Goal: Task Accomplishment & Management: Manage account settings

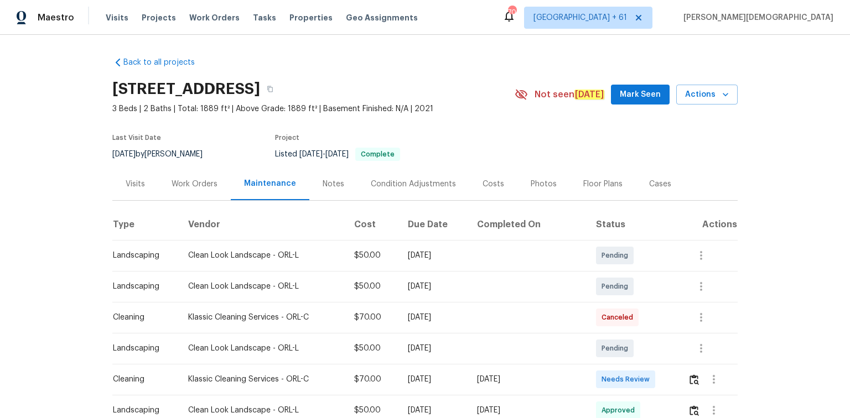
scroll to position [89, 0]
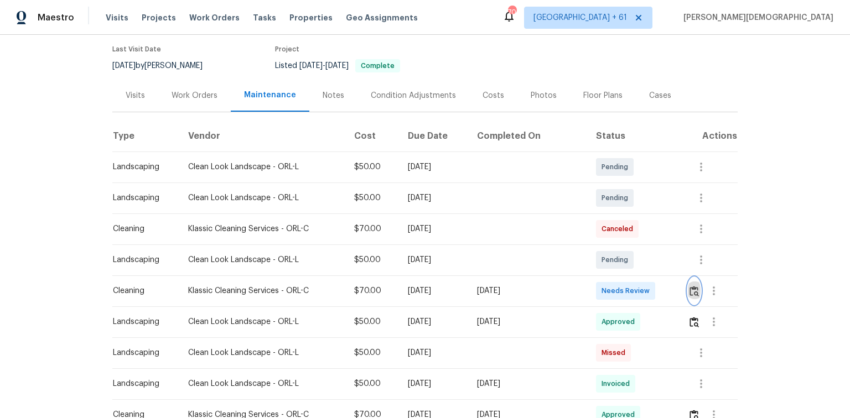
click at [695, 289] on img "button" at bounding box center [693, 291] width 9 height 11
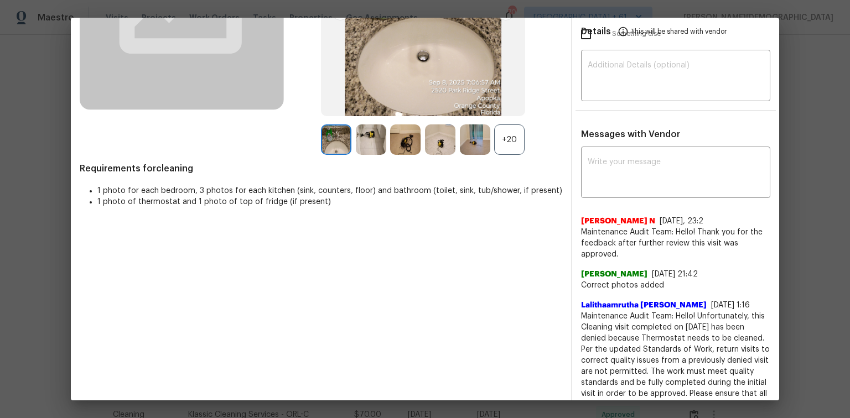
scroll to position [0, 0]
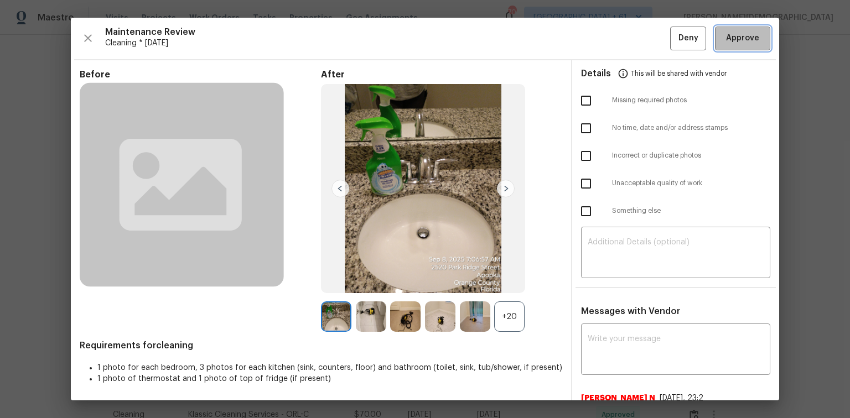
click at [735, 40] on span "Approve" at bounding box center [742, 39] width 33 height 14
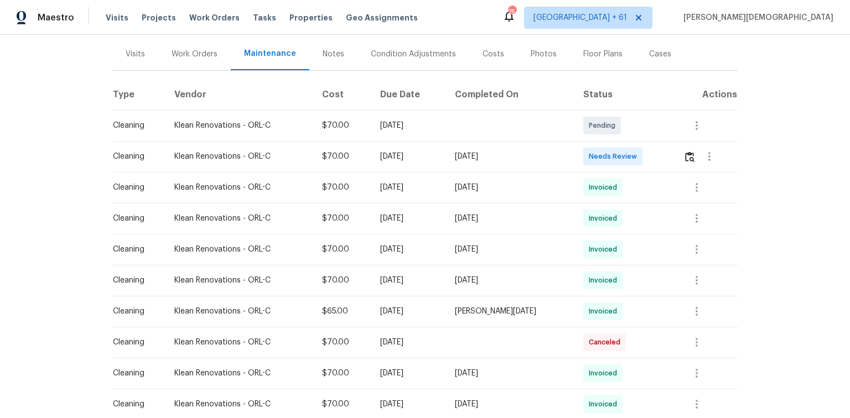
scroll to position [44, 0]
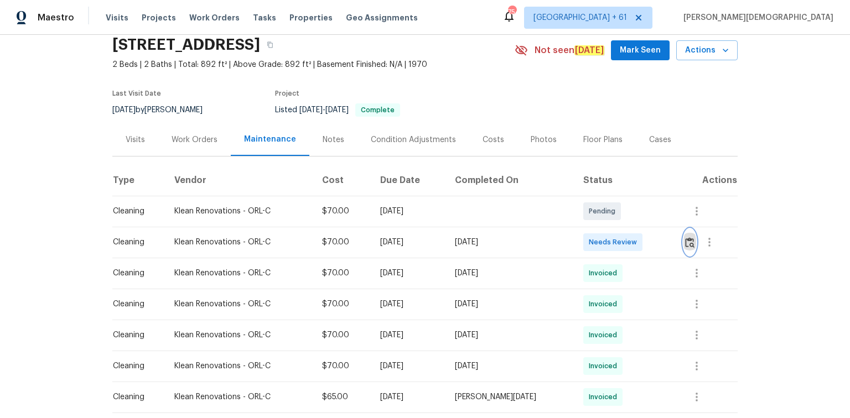
click at [604, 237] on img "button" at bounding box center [689, 242] width 9 height 11
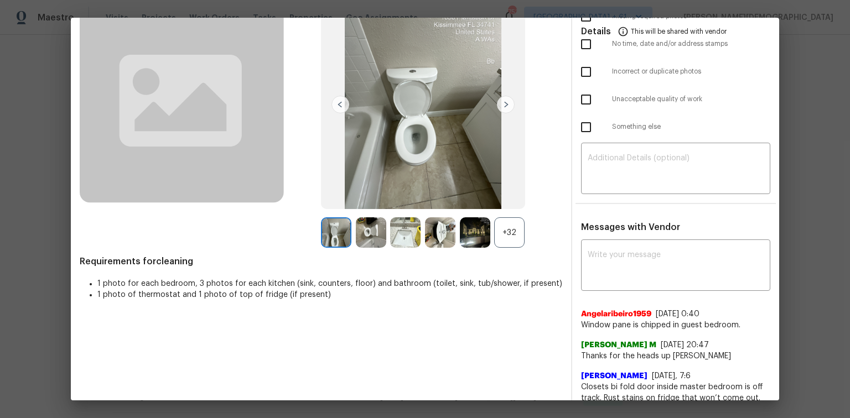
scroll to position [0, 0]
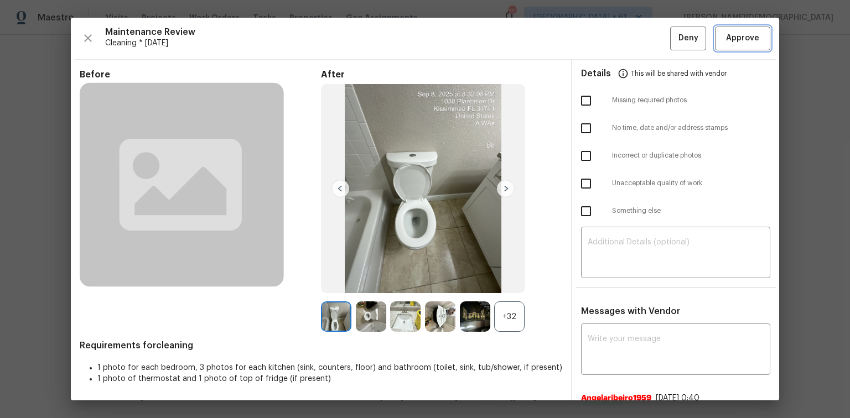
click at [604, 40] on span "Approve" at bounding box center [743, 39] width 38 height 14
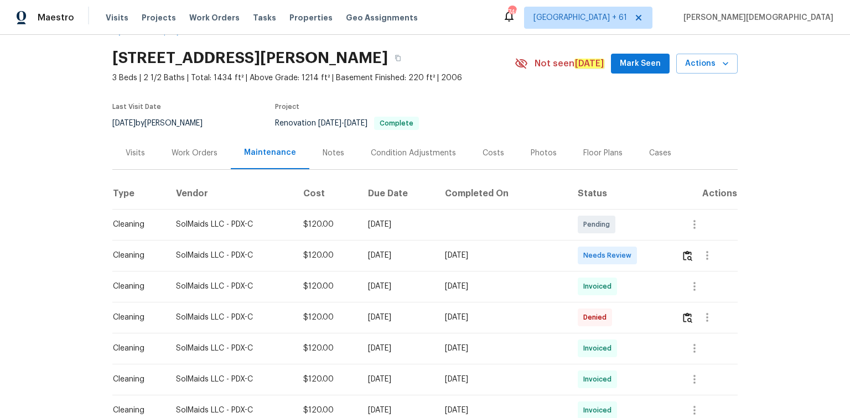
scroll to position [44, 0]
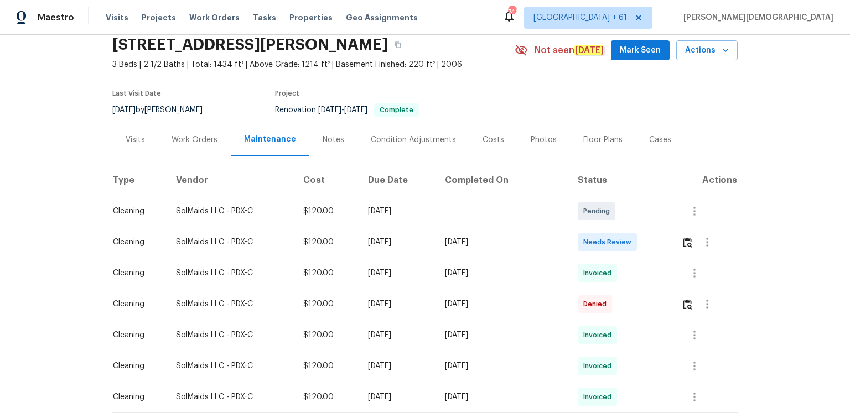
click at [604, 242] on div at bounding box center [709, 242] width 56 height 27
click at [604, 248] on img "button" at bounding box center [687, 242] width 9 height 11
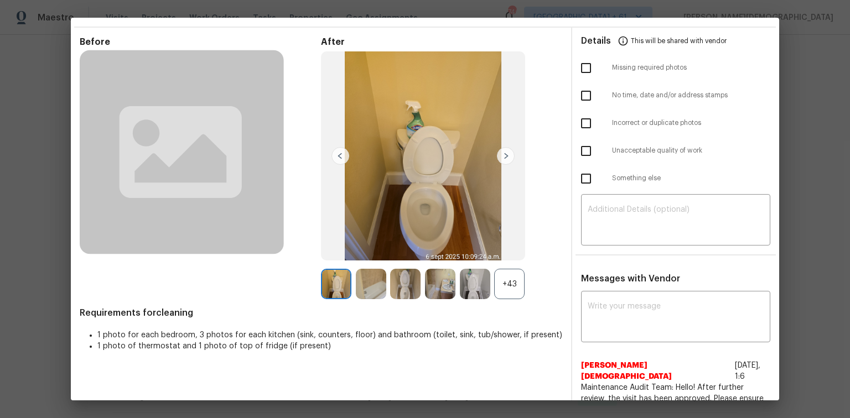
scroll to position [0, 0]
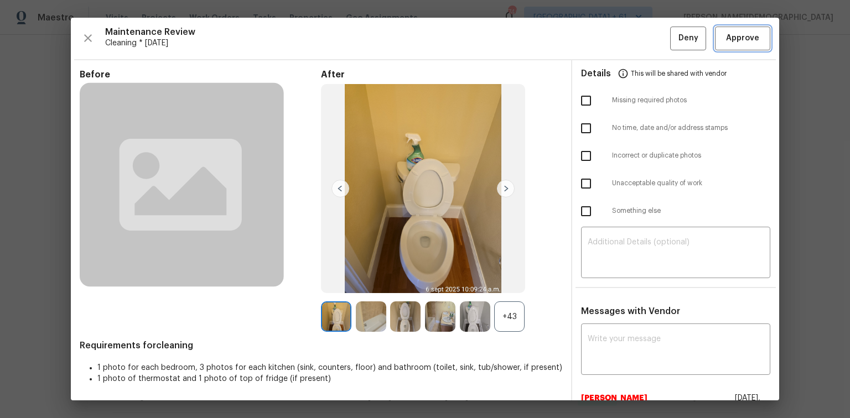
click at [604, 40] on span "Approve" at bounding box center [742, 39] width 33 height 14
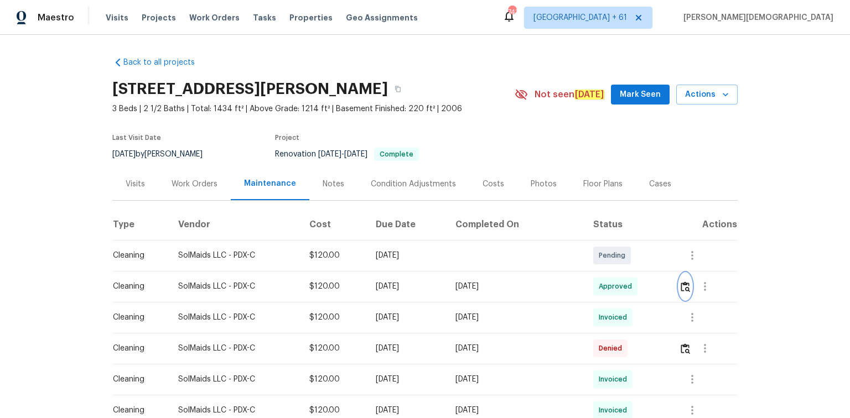
scroll to position [133, 0]
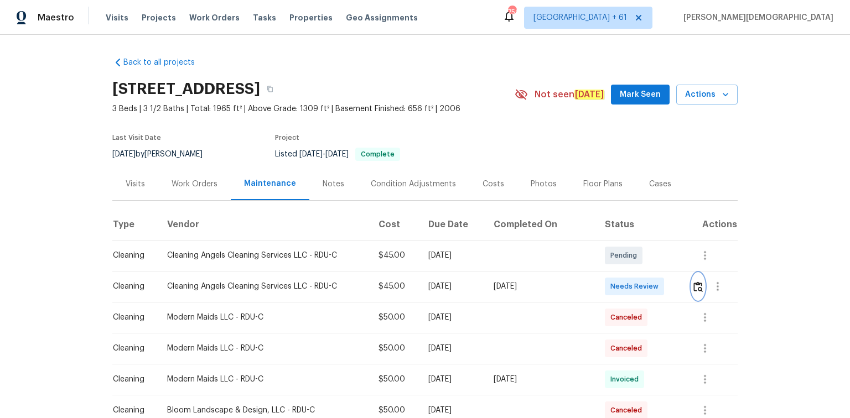
click at [604, 279] on img "button" at bounding box center [697, 287] width 9 height 11
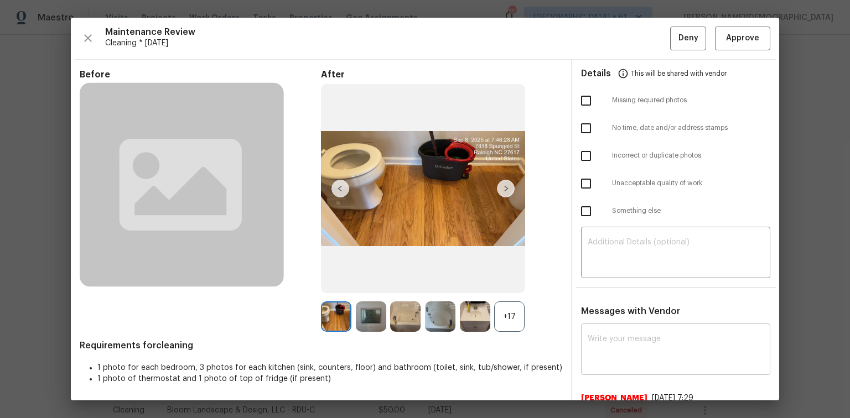
click at [604, 279] on div "x ​" at bounding box center [675, 350] width 189 height 49
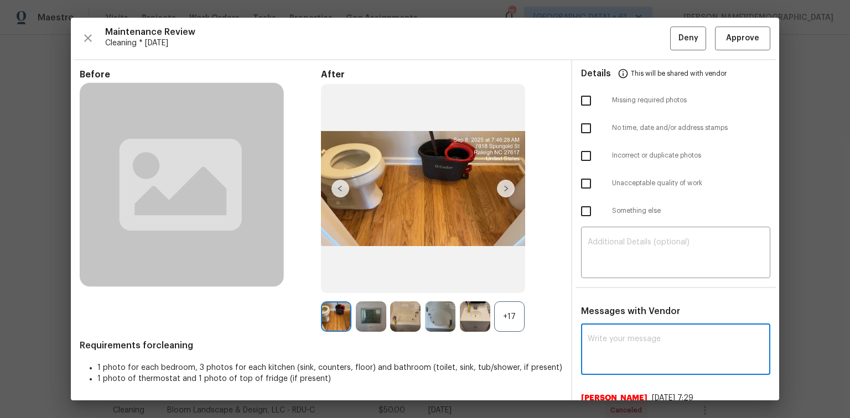
paste textarea "Maintenance Audit Team: Hello! Unfortunately, this cleaning visit completed on …"
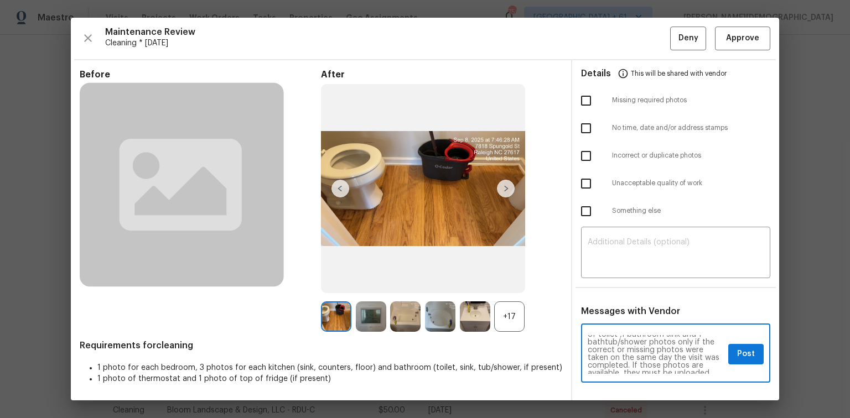
scroll to position [7, 0]
type textarea "Maintenance Audit Team: Hello! Unfortunately, this cleaning visit completed on …"
click at [604, 250] on textarea at bounding box center [676, 253] width 176 height 31
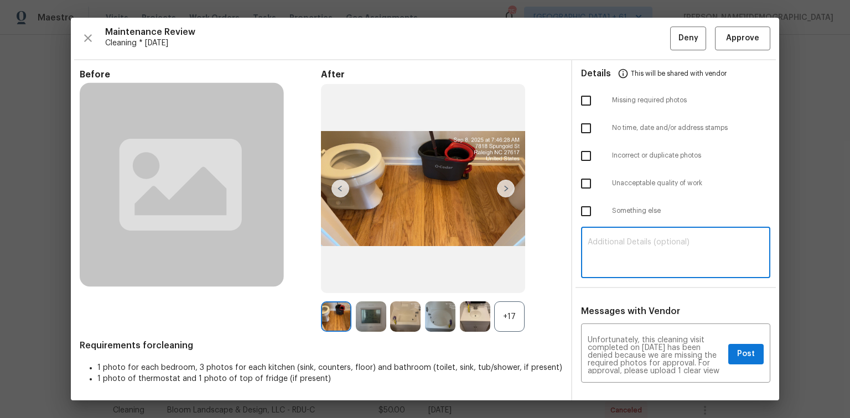
paste textarea "Maintenance Audit Team: Hello! Unfortunately, this cleaning visit completed on …"
type textarea "Maintenance Audit Team: Hello! Unfortunately, this cleaning visit completed on …"
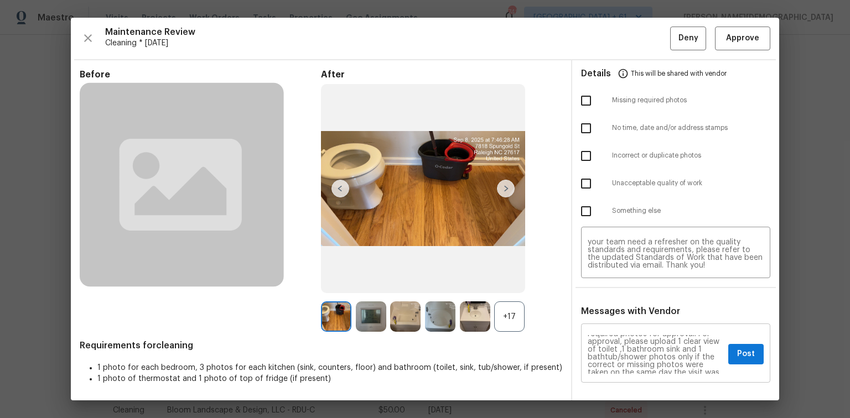
scroll to position [51, 0]
click at [604, 279] on button "Post" at bounding box center [745, 354] width 35 height 20
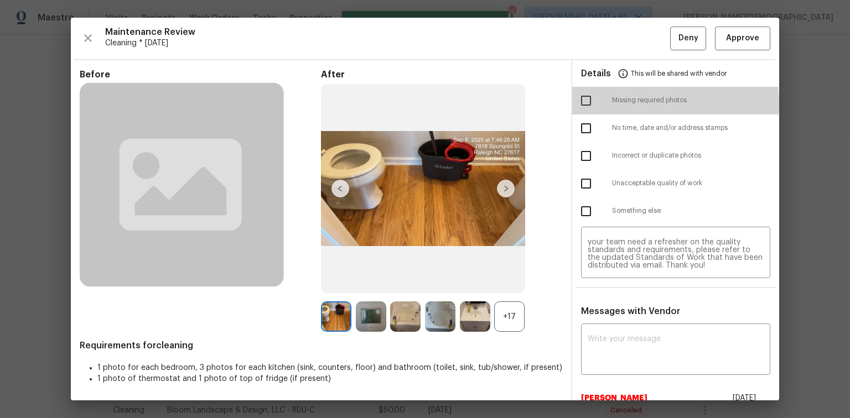
click at [583, 105] on input "checkbox" at bounding box center [585, 100] width 23 height 23
checkbox input "true"
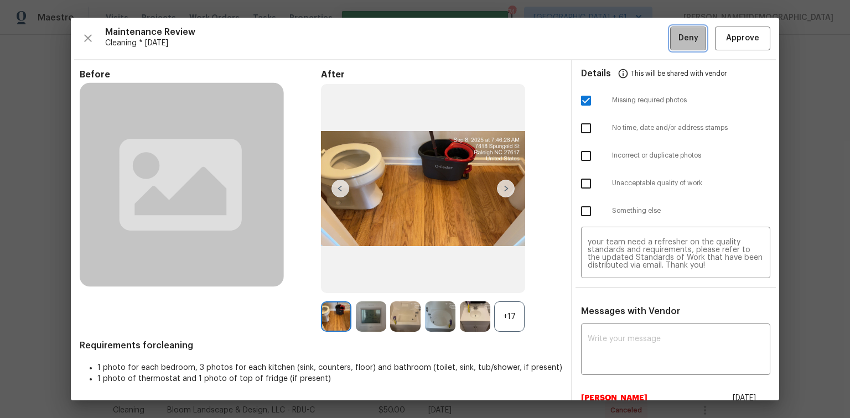
click at [604, 44] on button "Deny" at bounding box center [688, 39] width 36 height 24
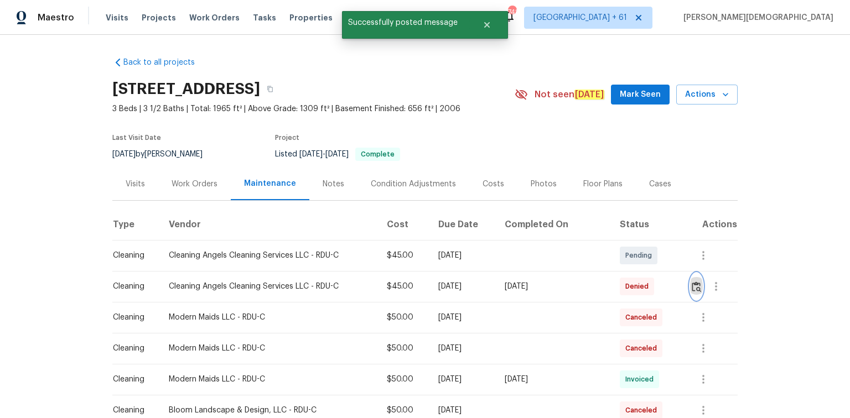
click at [604, 273] on button "button" at bounding box center [696, 286] width 13 height 27
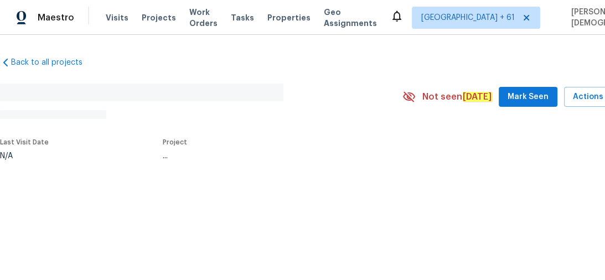
click at [378, 106] on div "No address found N/A" at bounding box center [201, 97] width 402 height 44
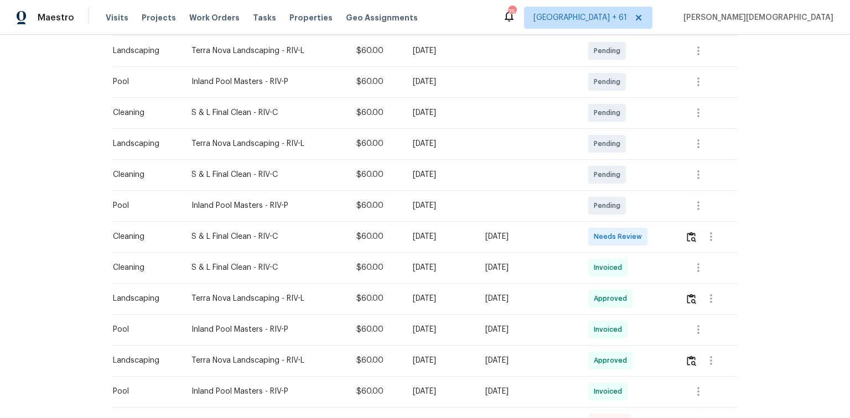
scroll to position [398, 0]
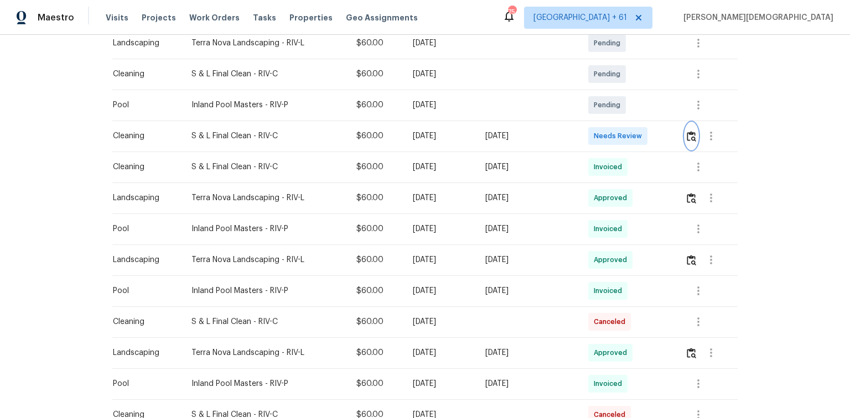
click at [604, 131] on img "button" at bounding box center [691, 136] width 9 height 11
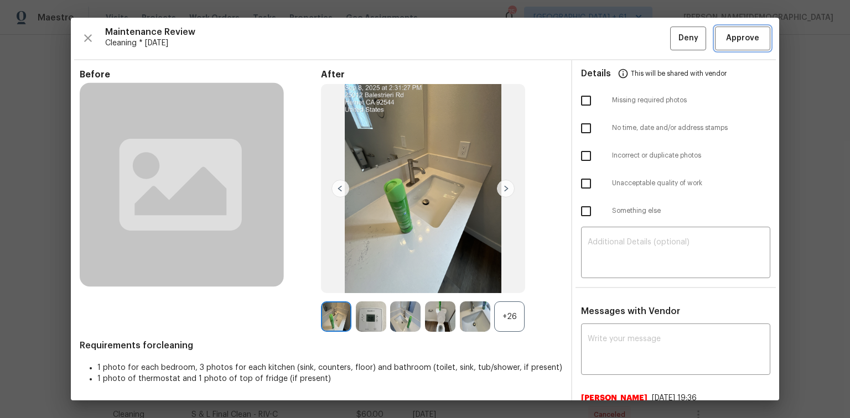
click at [604, 34] on span "Approve" at bounding box center [742, 39] width 33 height 14
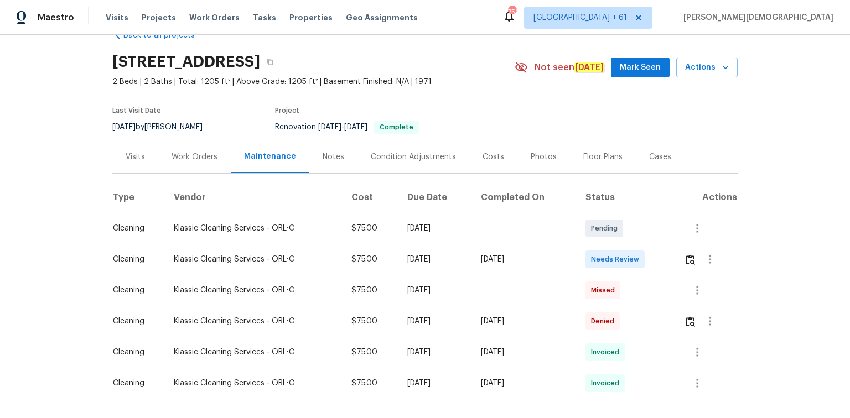
scroll to position [75, 0]
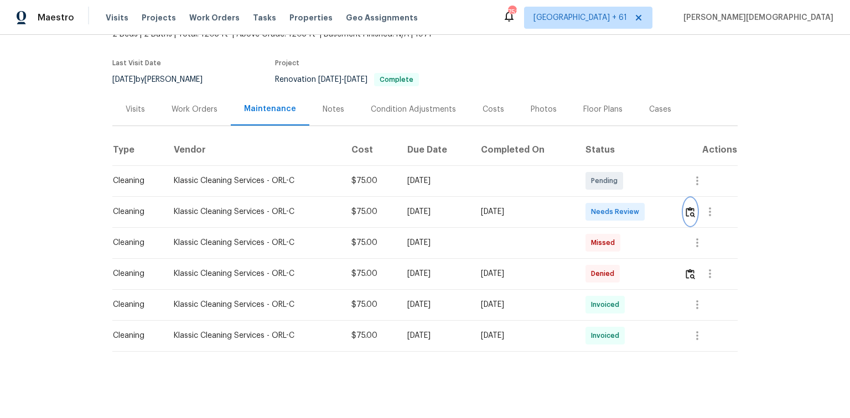
click at [604, 206] on button "button" at bounding box center [690, 212] width 13 height 27
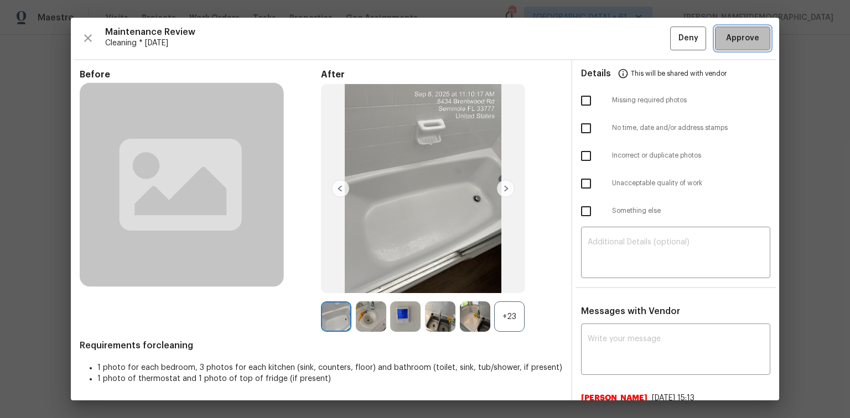
click at [604, 28] on button "Approve" at bounding box center [742, 39] width 55 height 24
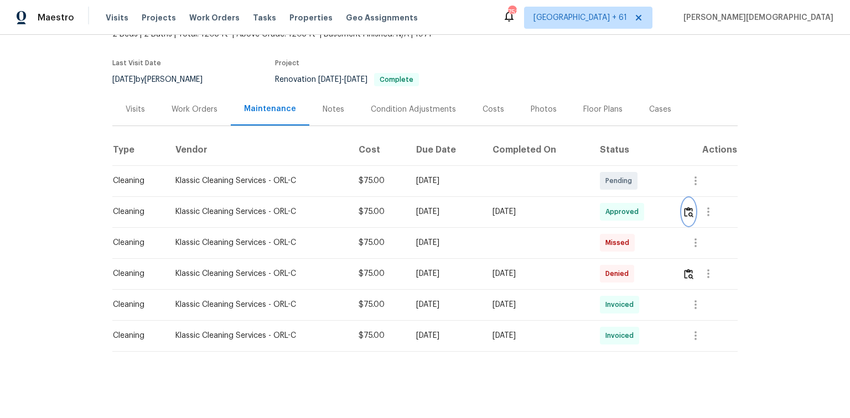
click at [604, 213] on button "button" at bounding box center [688, 212] width 13 height 27
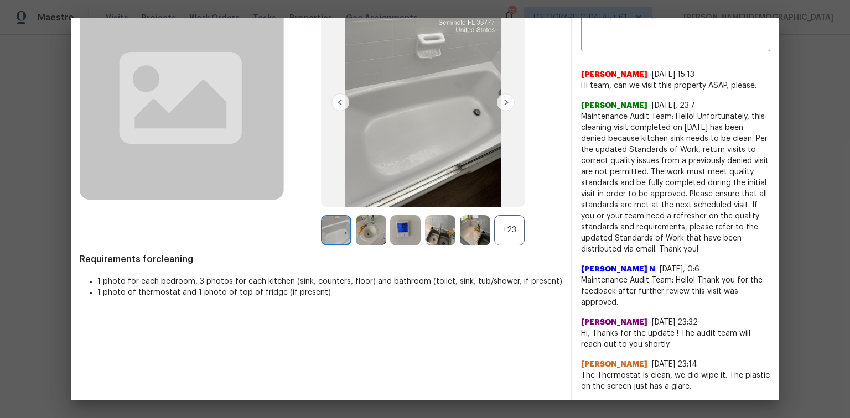
scroll to position [0, 0]
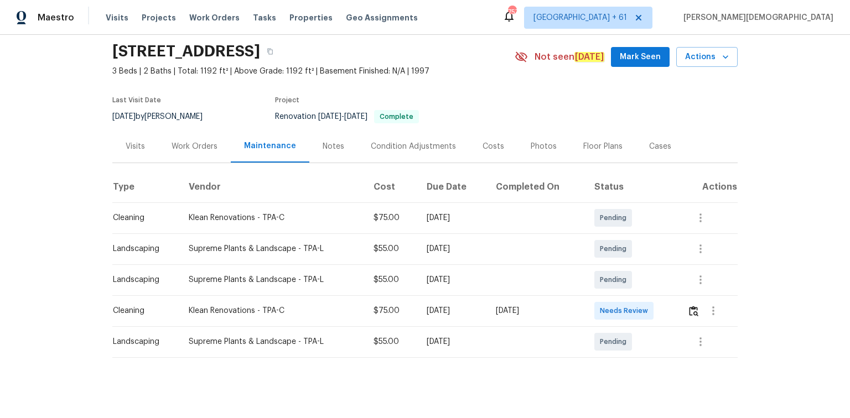
scroll to position [44, 0]
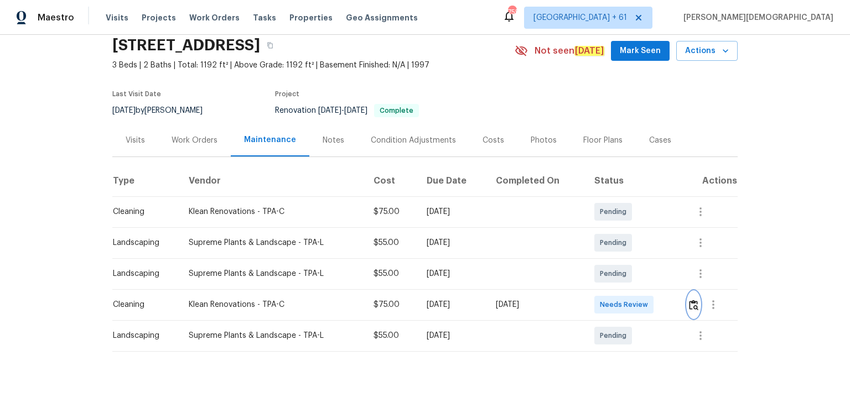
click at [604, 279] on button "button" at bounding box center [693, 305] width 13 height 27
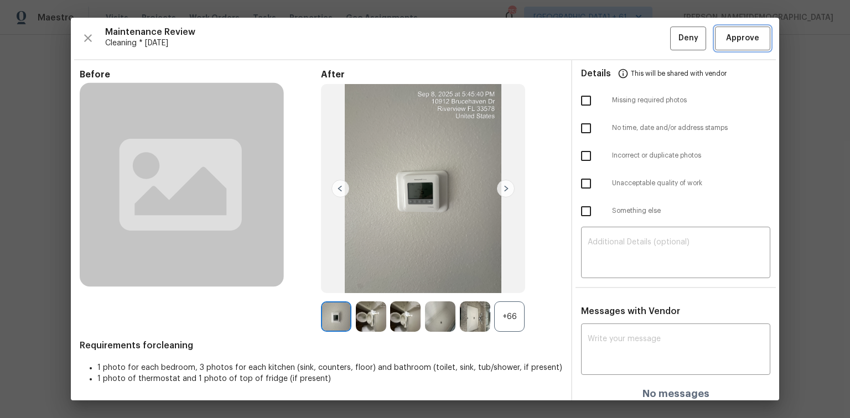
click at [604, 49] on button "Approve" at bounding box center [742, 39] width 55 height 24
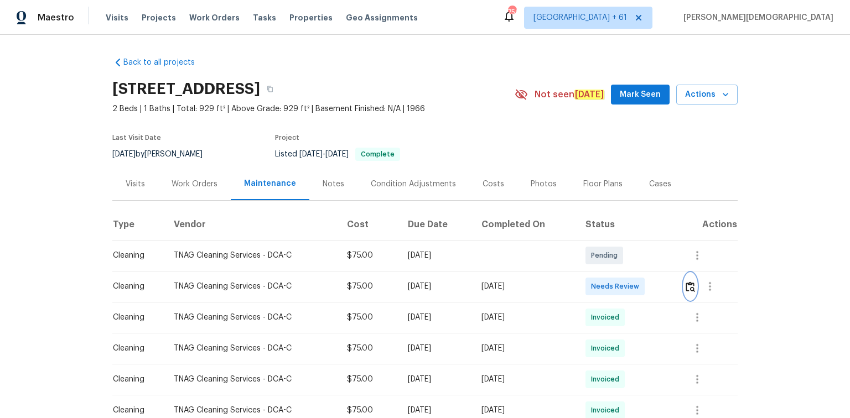
click at [604, 279] on img "button" at bounding box center [690, 287] width 9 height 11
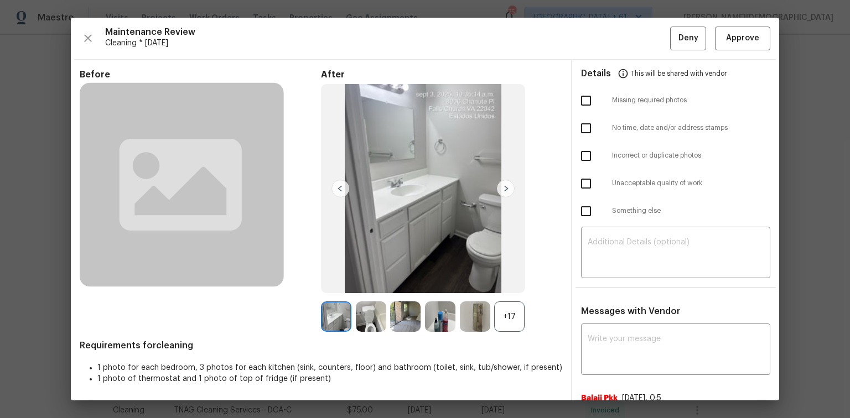
click at [604, 25] on div "Maintenance Review Cleaning * Fri, Sep 05 Deny Approve Before After +17 Require…" at bounding box center [425, 209] width 708 height 383
click at [604, 28] on button "Approve" at bounding box center [742, 39] width 55 height 24
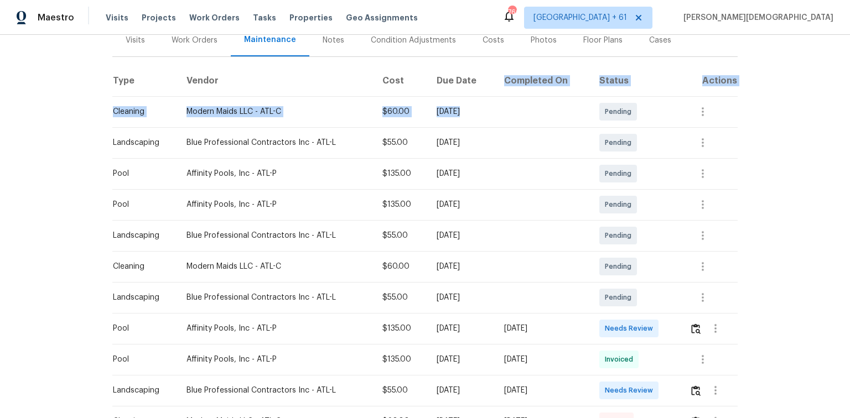
scroll to position [221, 0]
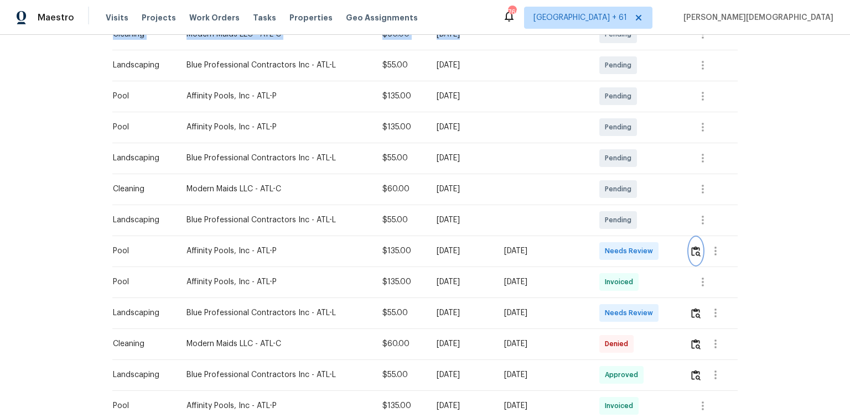
click at [604, 255] on button "button" at bounding box center [695, 251] width 13 height 27
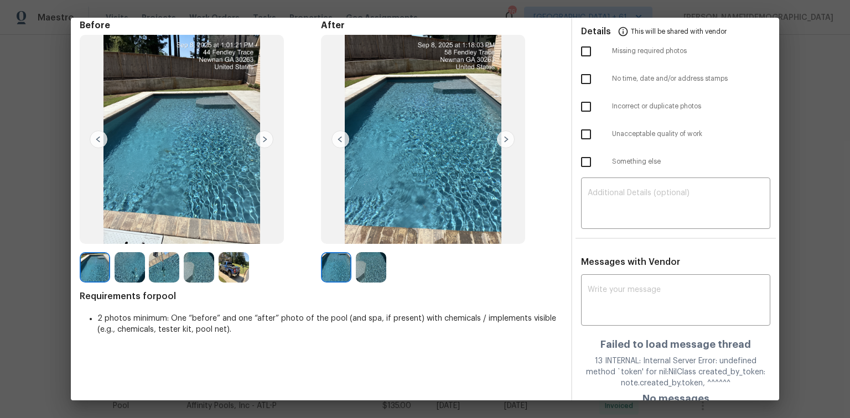
scroll to position [0, 0]
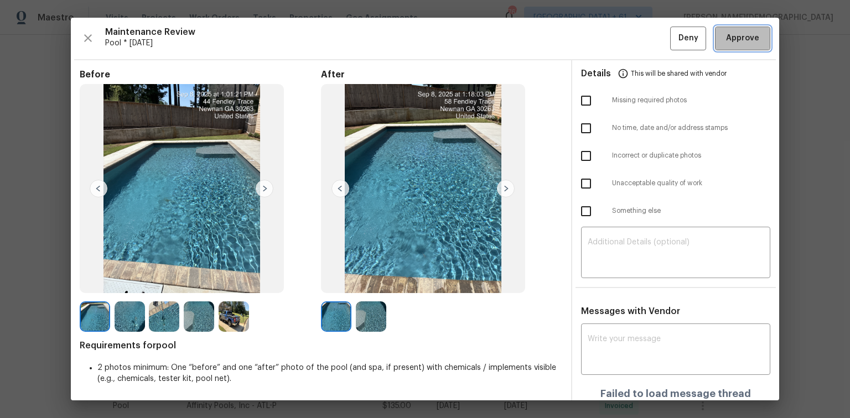
click at [604, 29] on button "Approve" at bounding box center [742, 39] width 55 height 24
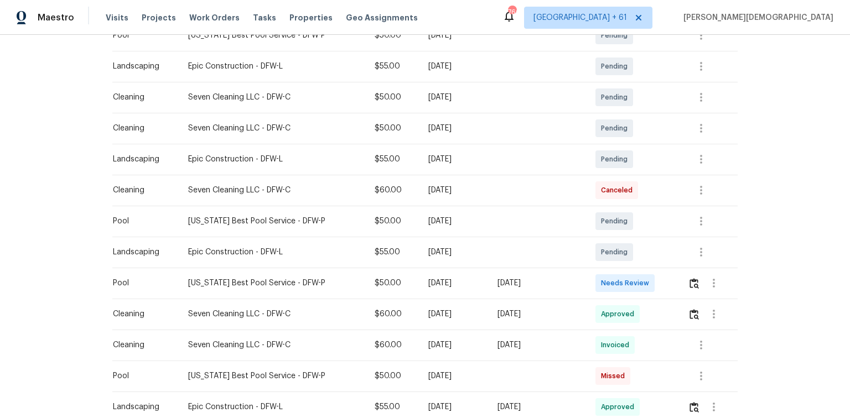
scroll to position [221, 0]
click at [604, 277] on button "button" at bounding box center [714, 282] width 27 height 27
click at [604, 279] on div at bounding box center [425, 209] width 850 height 418
click at [604, 279] on img "button" at bounding box center [693, 282] width 9 height 11
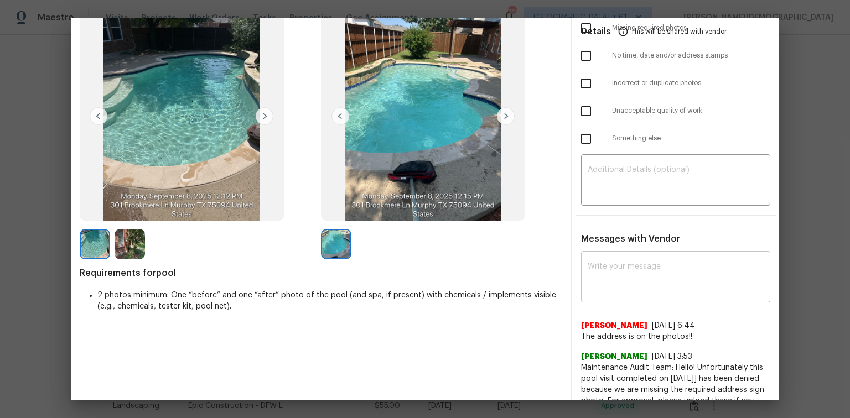
scroll to position [0, 0]
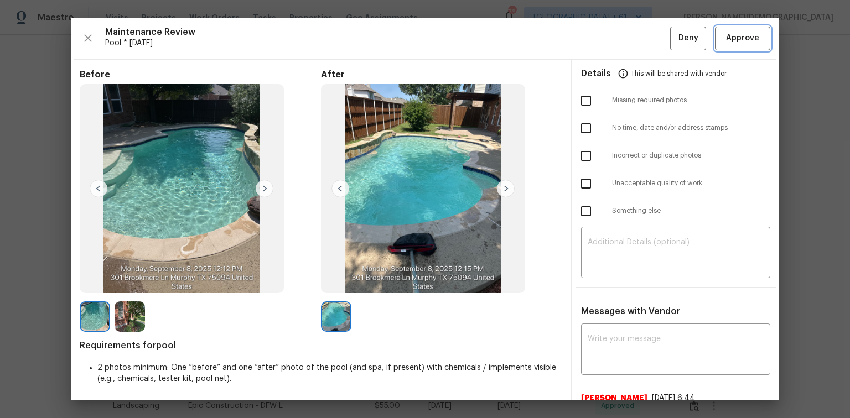
click at [604, 45] on button "Approve" at bounding box center [742, 39] width 55 height 24
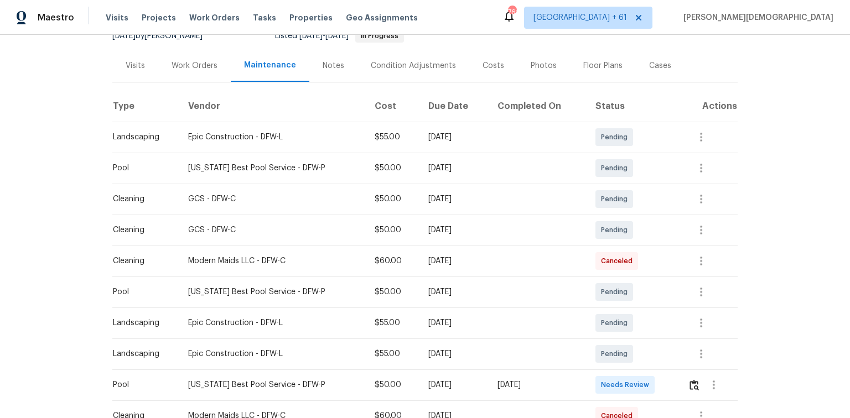
scroll to position [177, 0]
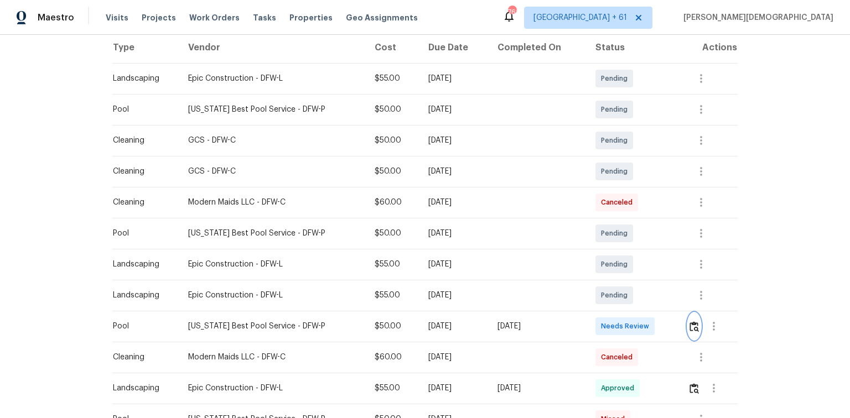
click at [604, 279] on button "button" at bounding box center [694, 326] width 13 height 27
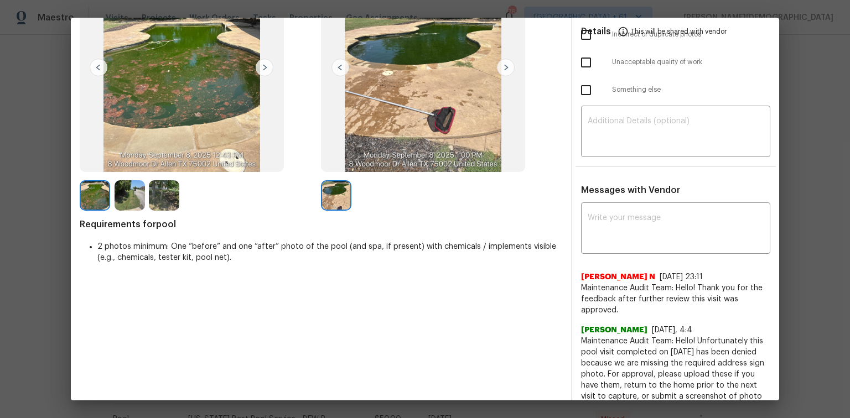
scroll to position [175, 0]
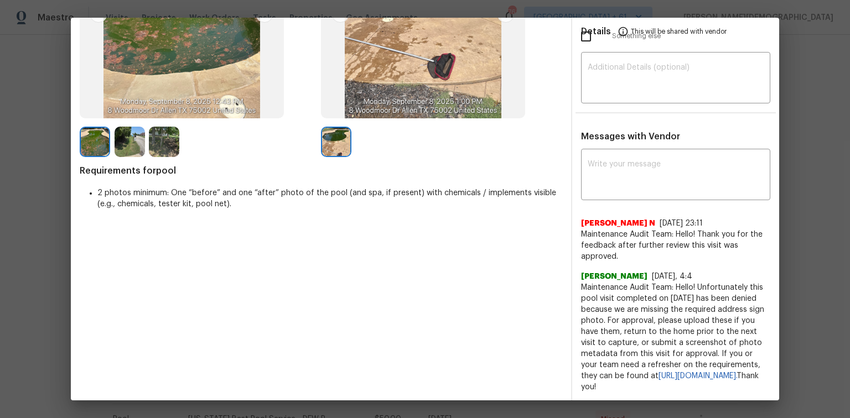
click at [152, 168] on span "Requirements for pool" at bounding box center [321, 170] width 483 height 11
copy span "pool"
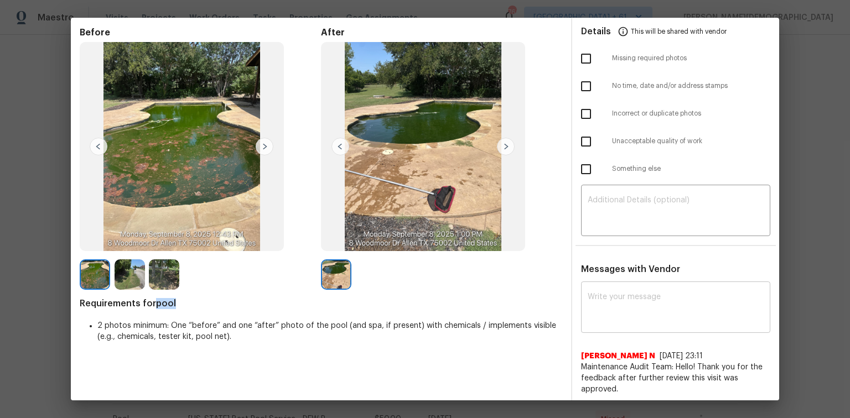
click at [595, 279] on textarea at bounding box center [676, 308] width 176 height 31
paste textarea "Maintenance Audit Team: Hello! Unfortunately, this pool visit completed on 08/0…"
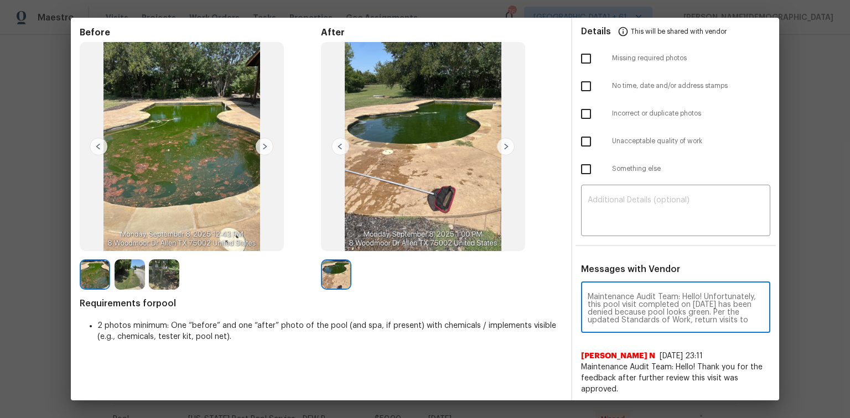
scroll to position [108, 0]
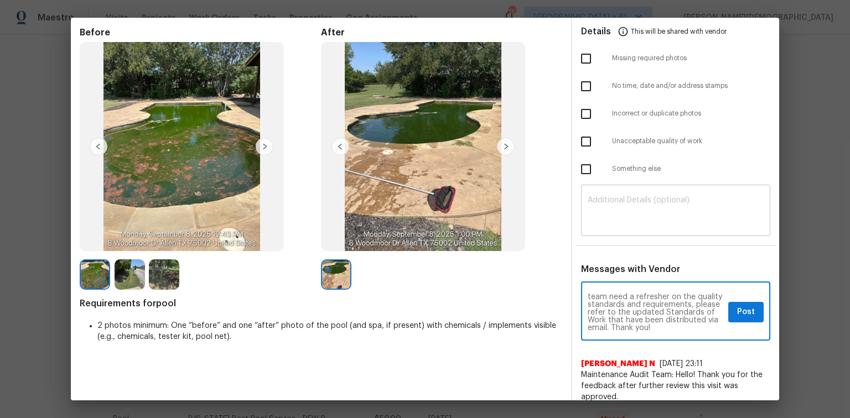
type textarea "Maintenance Audit Team: Hello! Unfortunately, this pool visit completed on 08/0…"
click at [604, 223] on div "​" at bounding box center [675, 212] width 189 height 49
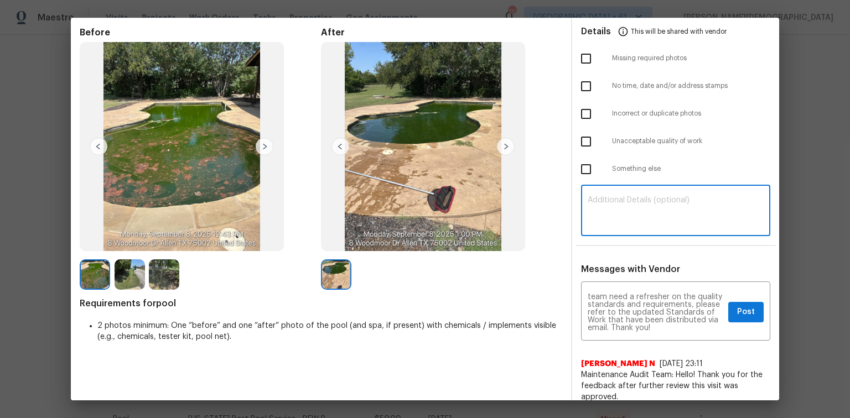
paste textarea "Maintenance Audit Team: Hello! Unfortunately, this pool visit completed on 08/0…"
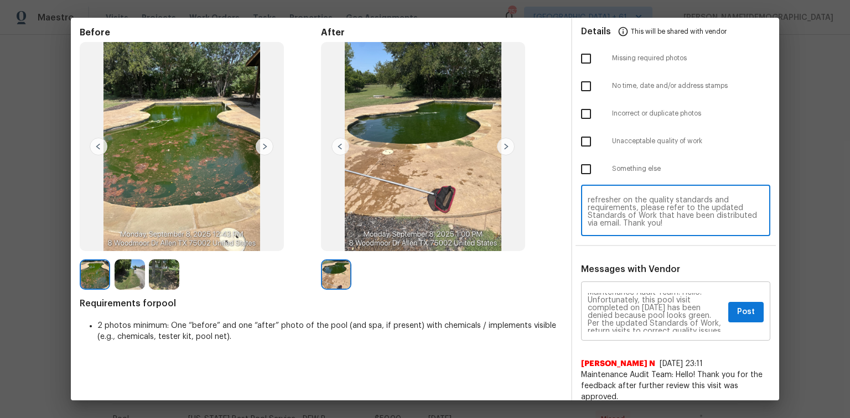
scroll to position [0, 0]
type textarea "Maintenance Audit Team: Hello! Unfortunately, this pool visit completed on 08/0…"
click at [604, 279] on span "Post" at bounding box center [746, 312] width 18 height 14
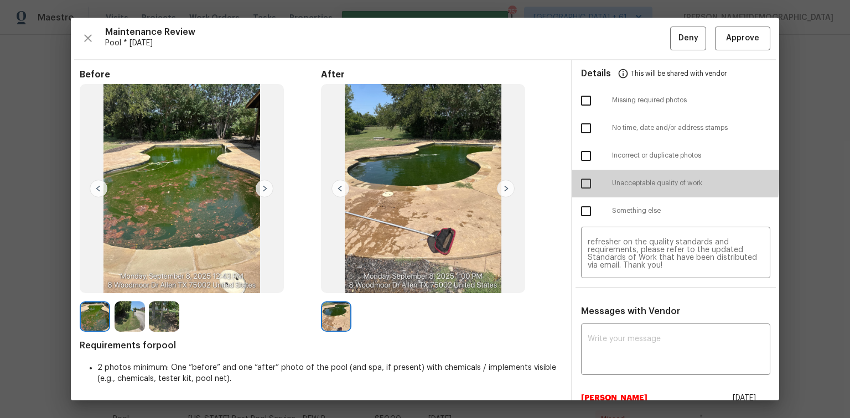
click at [587, 175] on input "checkbox" at bounding box center [585, 183] width 23 height 23
checkbox input "true"
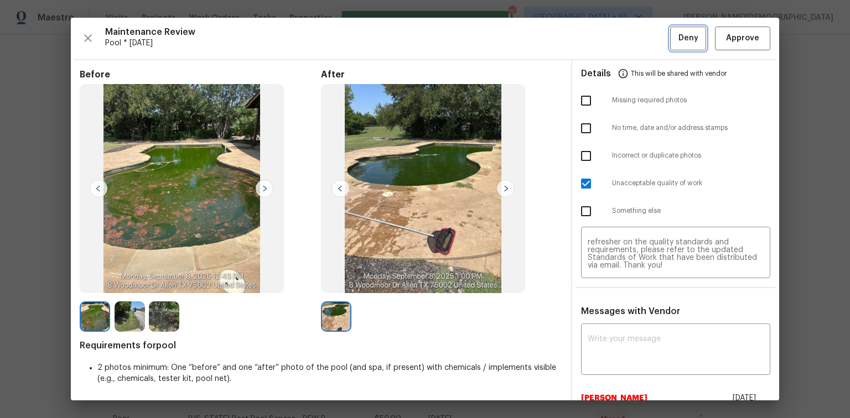
click at [604, 32] on span "Deny" at bounding box center [688, 39] width 20 height 14
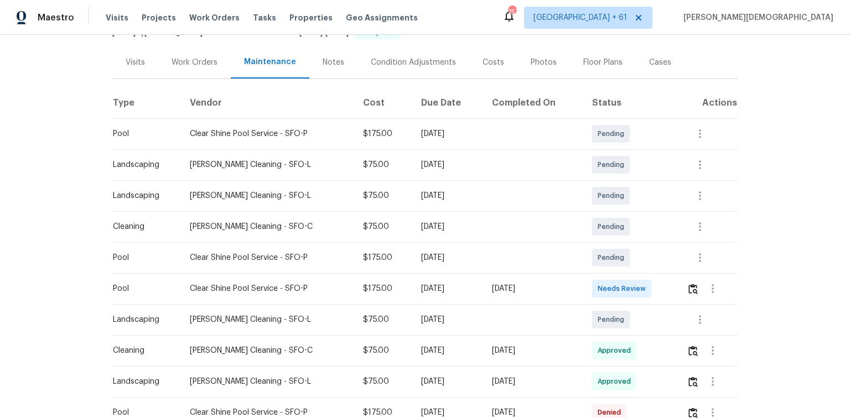
scroll to position [133, 0]
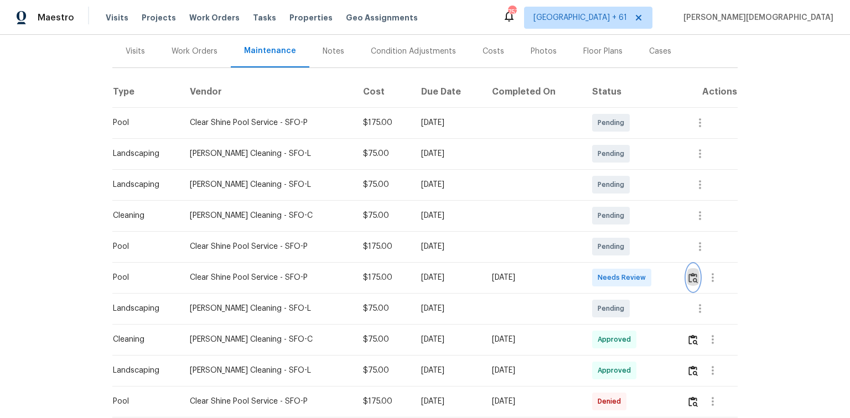
click at [604, 276] on img "button" at bounding box center [692, 278] width 9 height 11
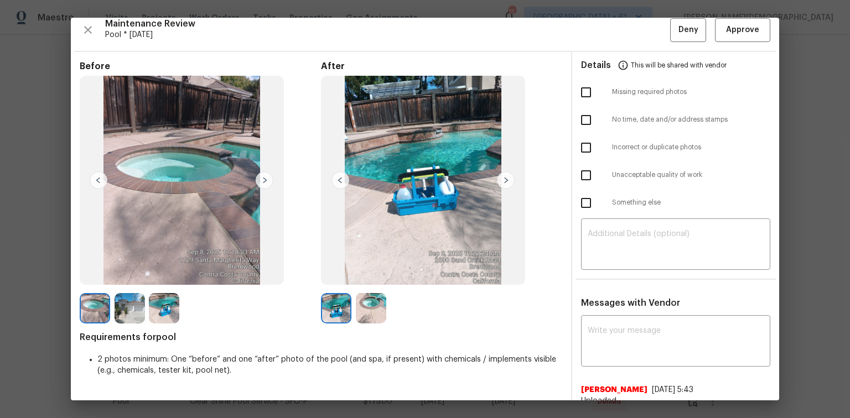
scroll to position [0, 0]
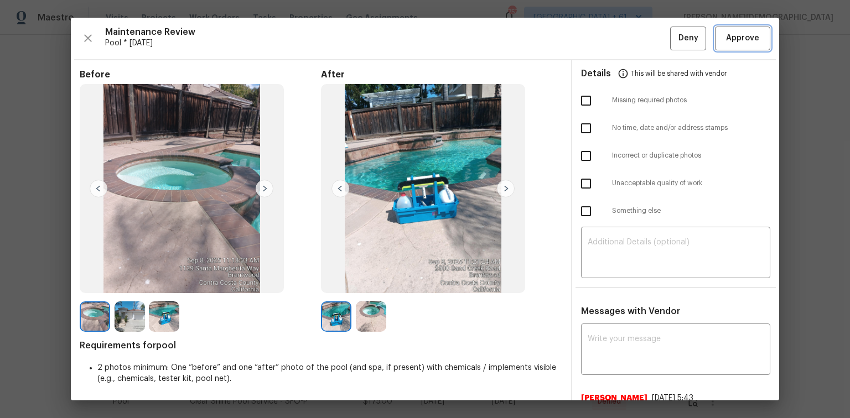
click at [604, 38] on span "Approve" at bounding box center [742, 39] width 33 height 14
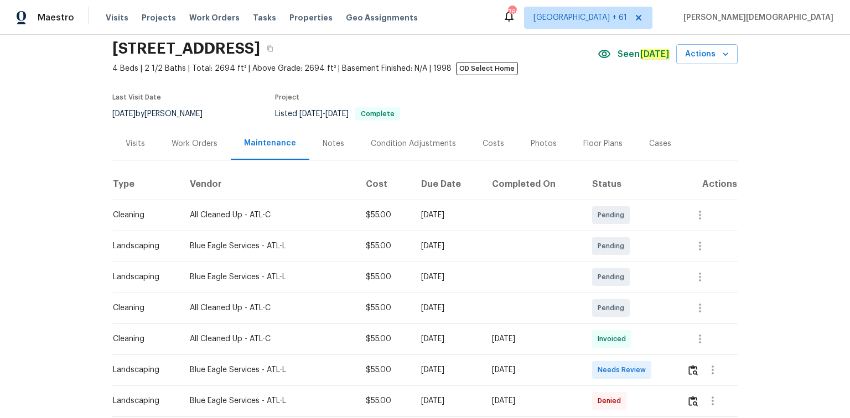
scroll to position [133, 0]
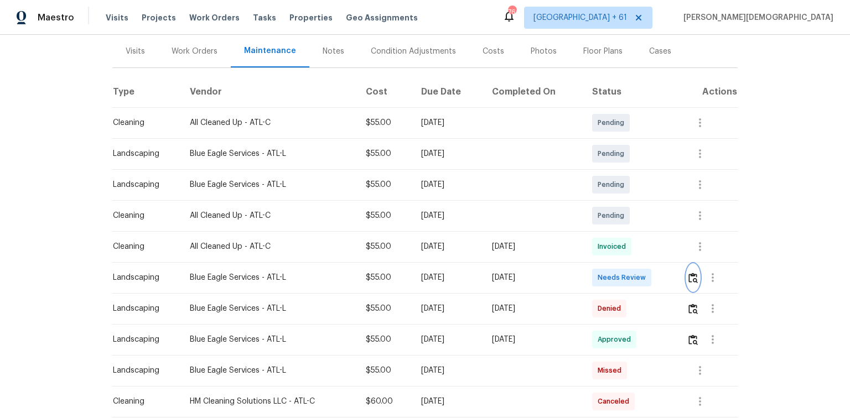
click at [604, 273] on img "button" at bounding box center [692, 278] width 9 height 11
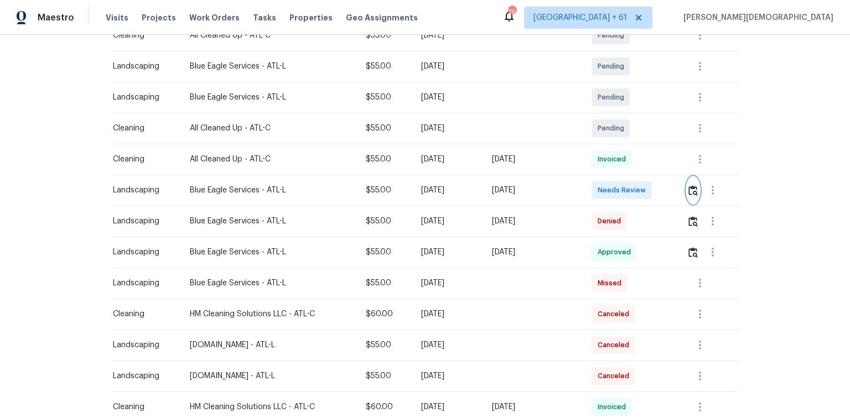
scroll to position [221, 0]
click at [604, 184] on img "button" at bounding box center [692, 189] width 9 height 11
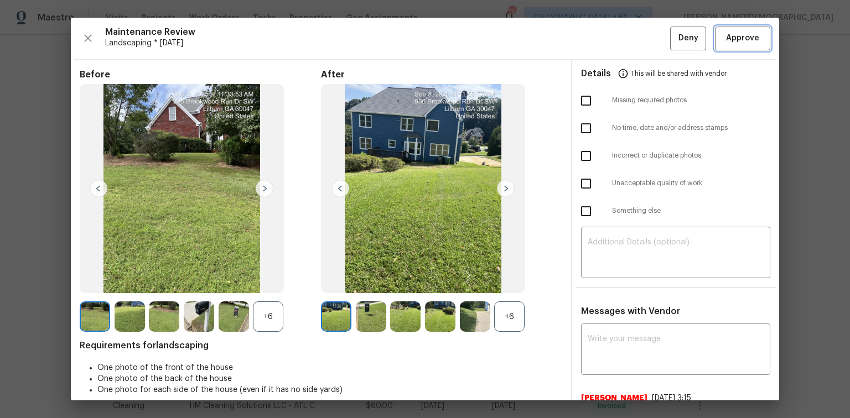
click at [604, 34] on span "Approve" at bounding box center [742, 39] width 33 height 14
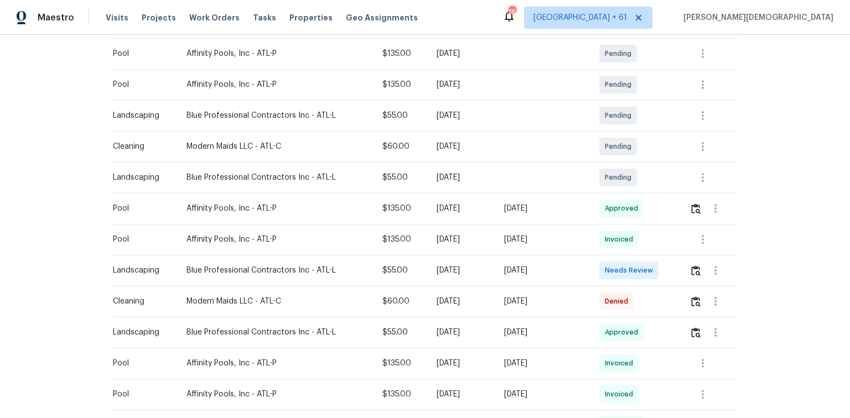
scroll to position [266, 0]
click at [604, 264] on img "button" at bounding box center [695, 269] width 9 height 11
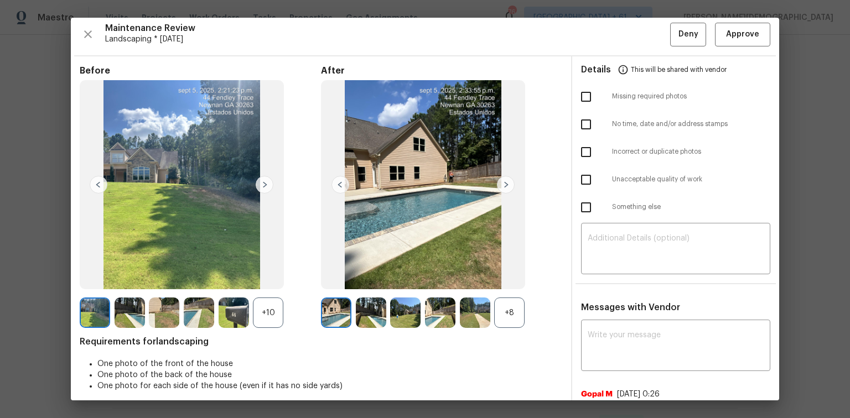
scroll to position [0, 0]
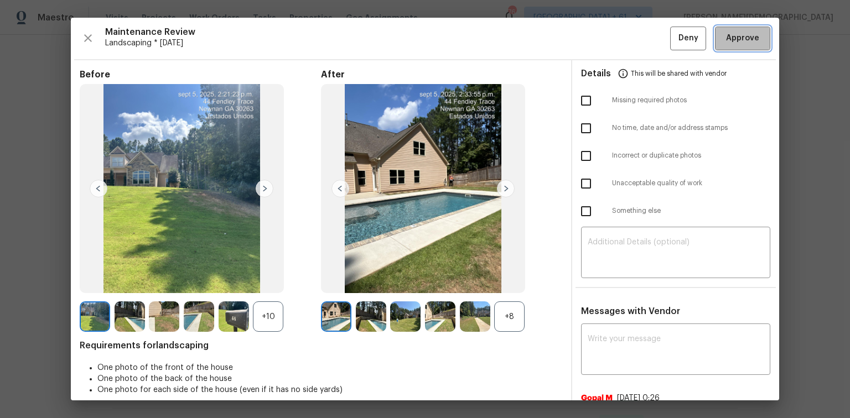
click at [604, 40] on span "Approve" at bounding box center [742, 39] width 33 height 14
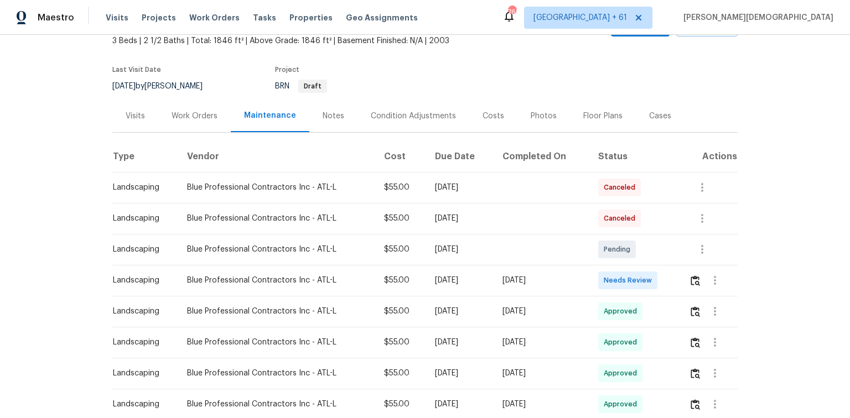
scroll to position [89, 0]
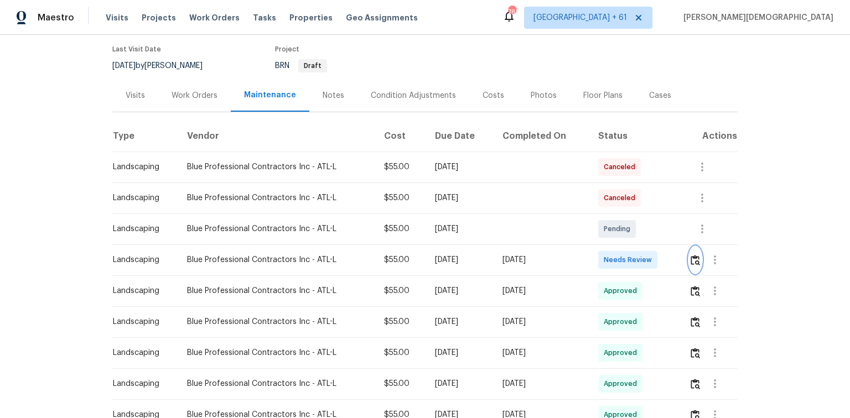
click at [604, 259] on img "button" at bounding box center [695, 260] width 9 height 11
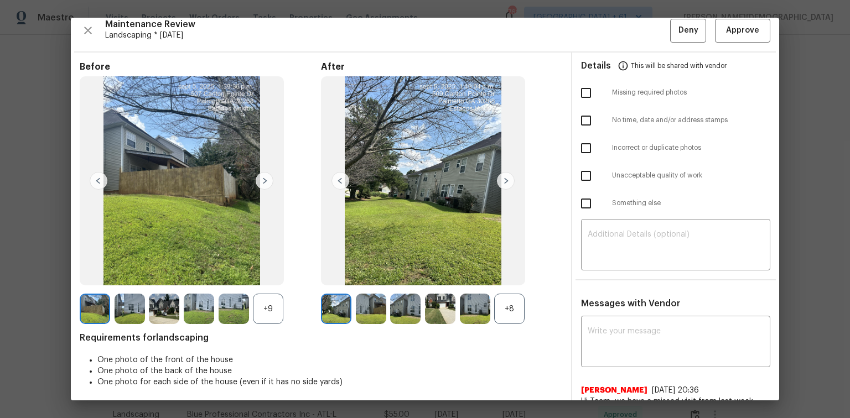
scroll to position [0, 0]
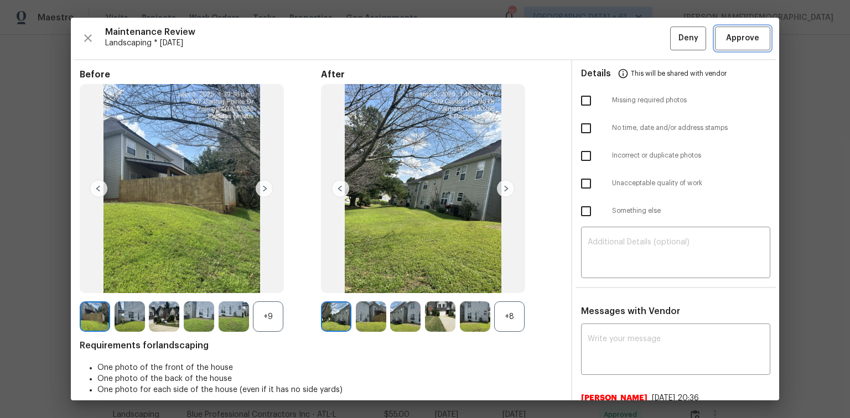
click at [604, 33] on span "Approve" at bounding box center [742, 39] width 33 height 14
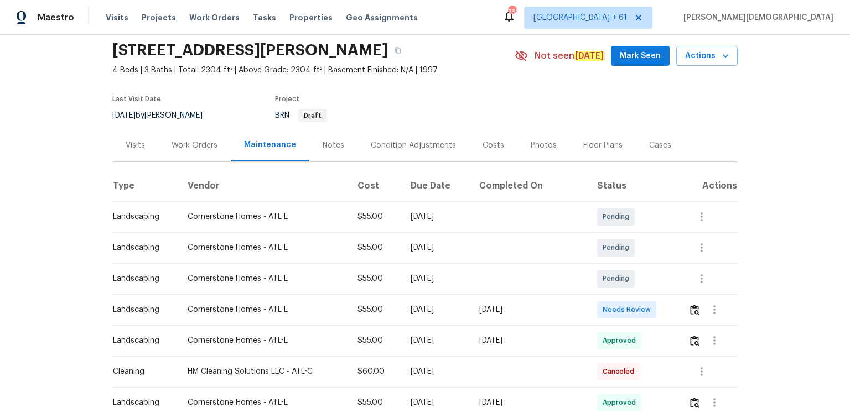
scroll to position [89, 0]
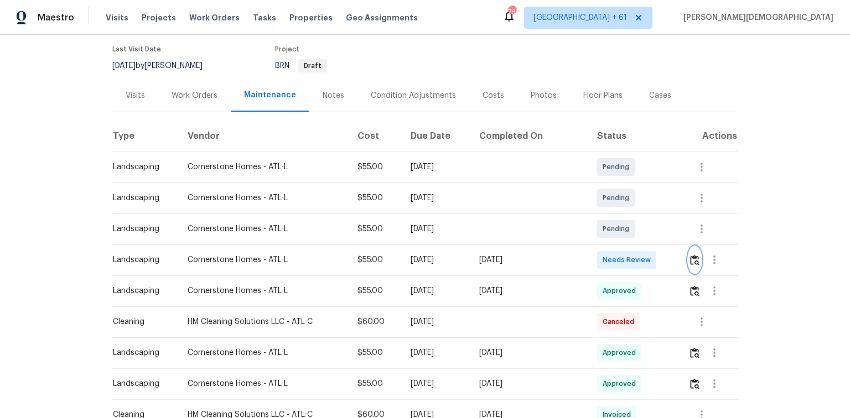
click at [604, 257] on img "button" at bounding box center [694, 260] width 9 height 11
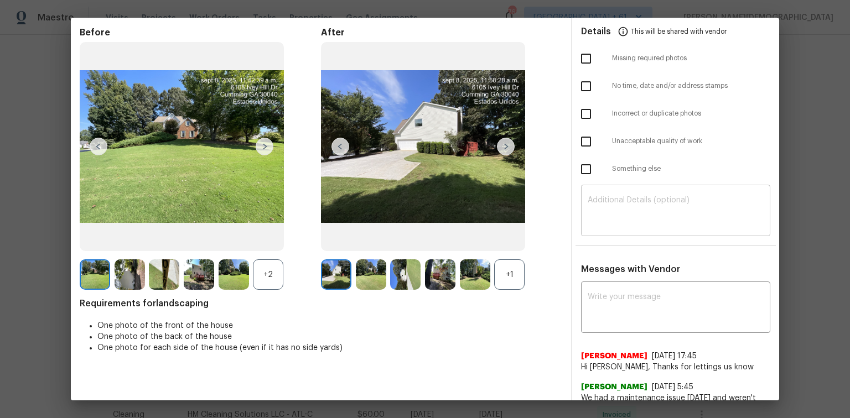
scroll to position [0, 0]
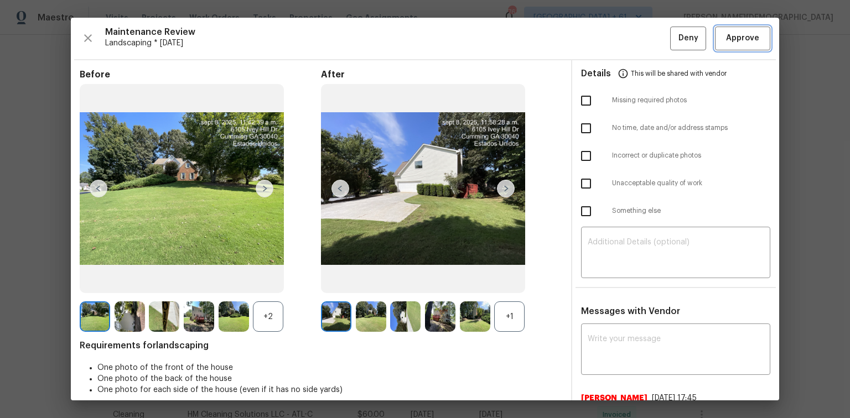
click at [604, 44] on span "Approve" at bounding box center [742, 39] width 33 height 14
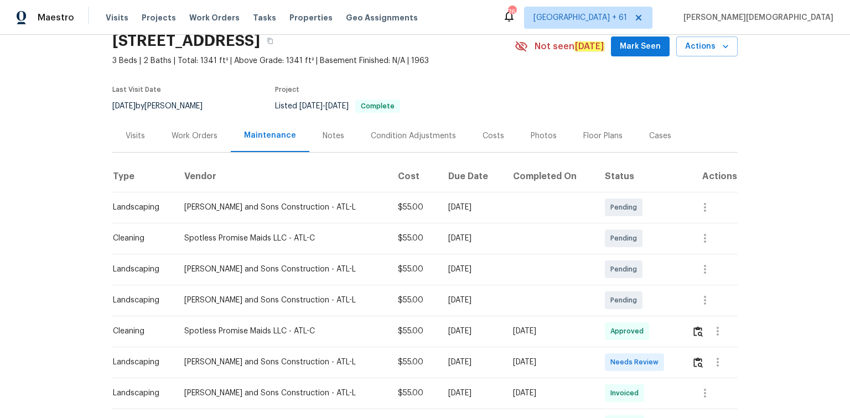
scroll to position [133, 0]
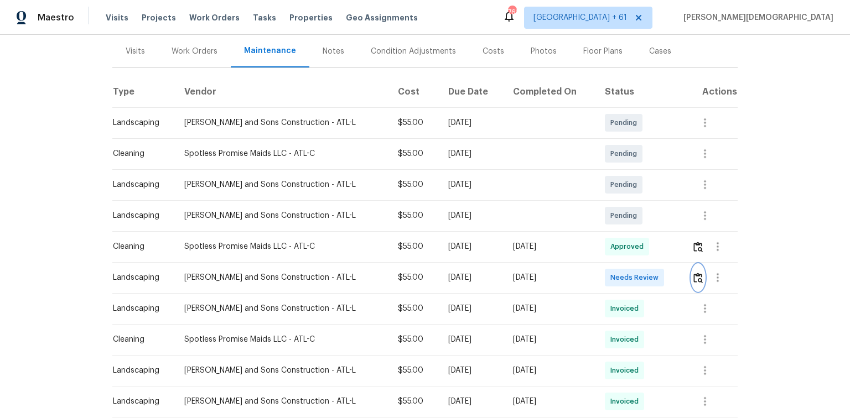
click at [604, 277] on img "button" at bounding box center [697, 278] width 9 height 11
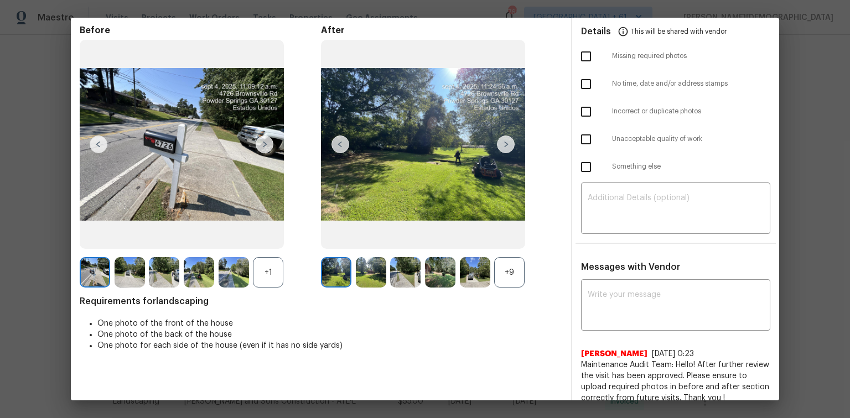
scroll to position [0, 0]
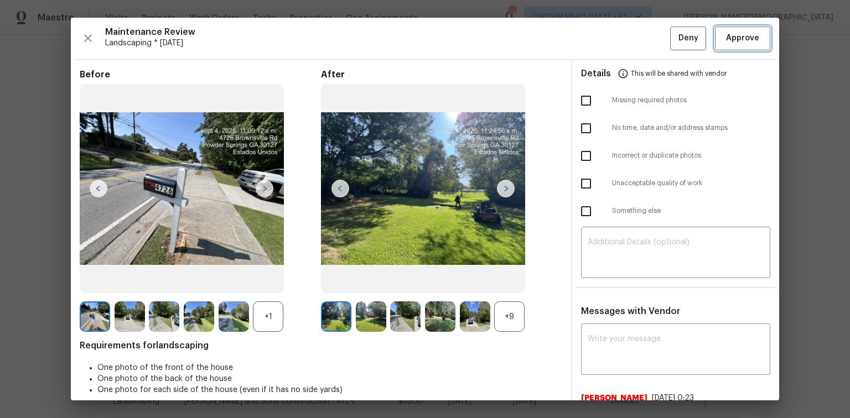
click at [604, 30] on button "Approve" at bounding box center [742, 39] width 55 height 24
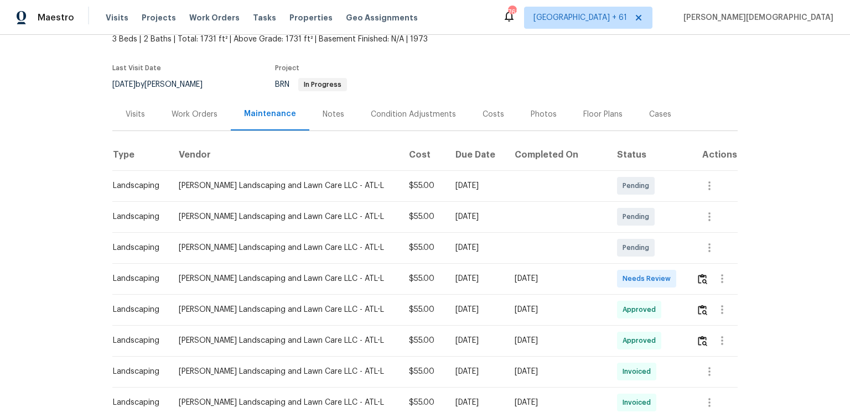
scroll to position [177, 0]
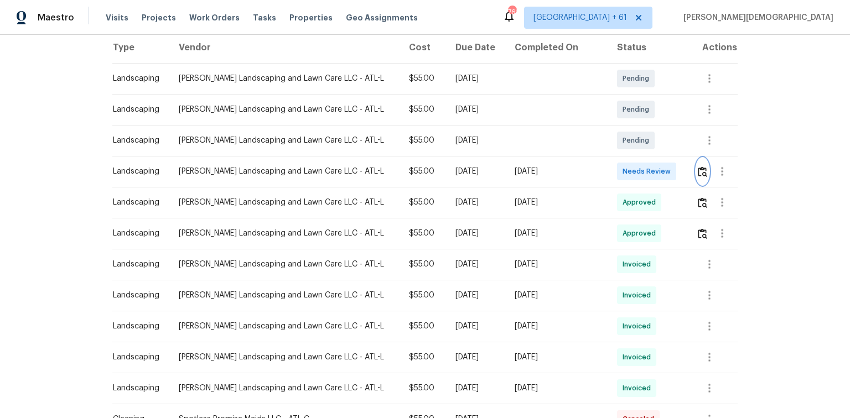
click at [604, 168] on img "button" at bounding box center [702, 172] width 9 height 11
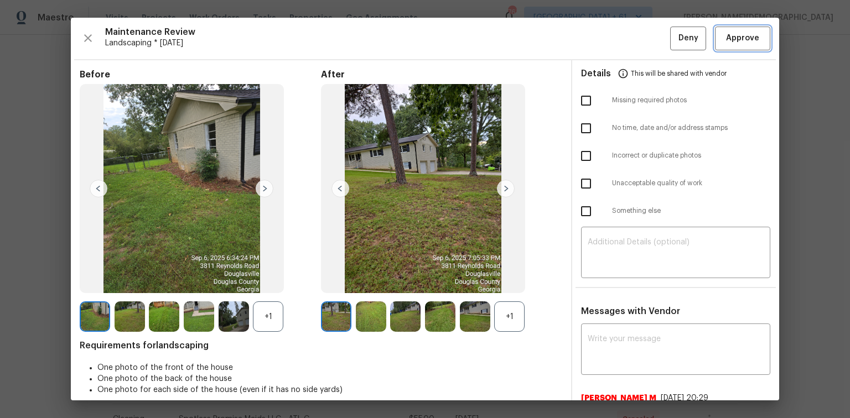
click at [604, 46] on button "Approve" at bounding box center [742, 39] width 55 height 24
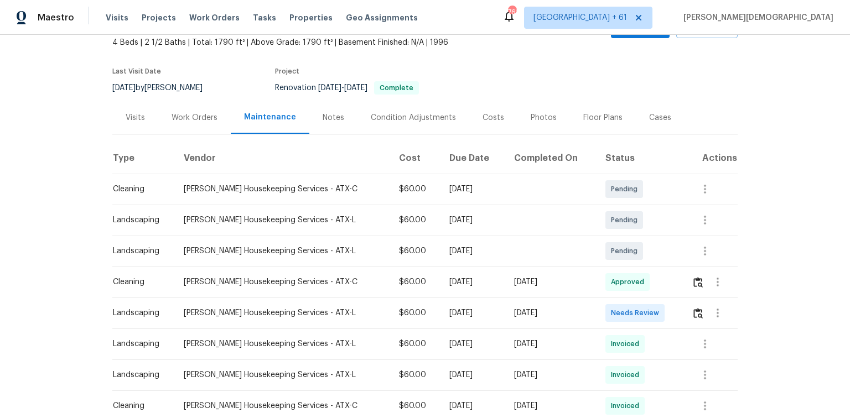
scroll to position [137, 0]
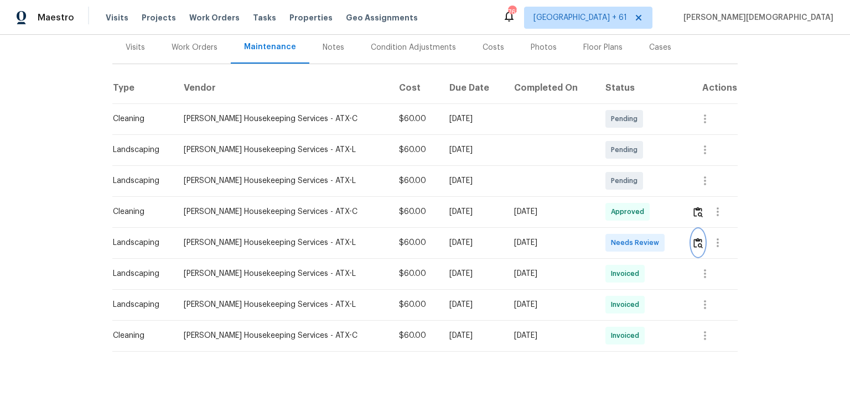
click at [604, 240] on button "button" at bounding box center [698, 243] width 13 height 27
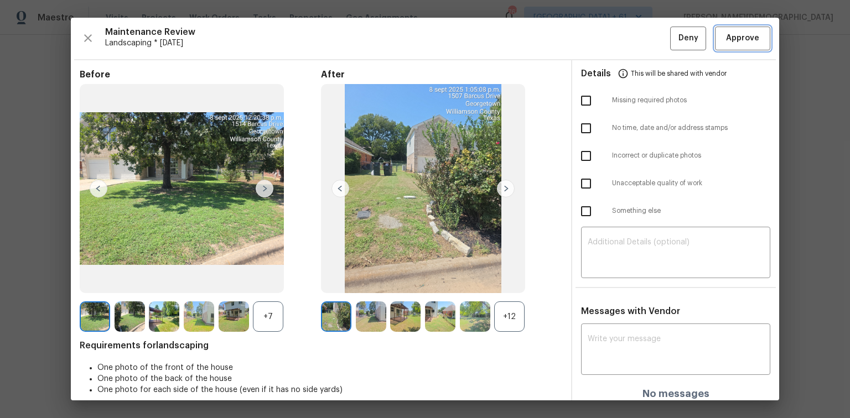
click at [604, 48] on button "Approve" at bounding box center [742, 39] width 55 height 24
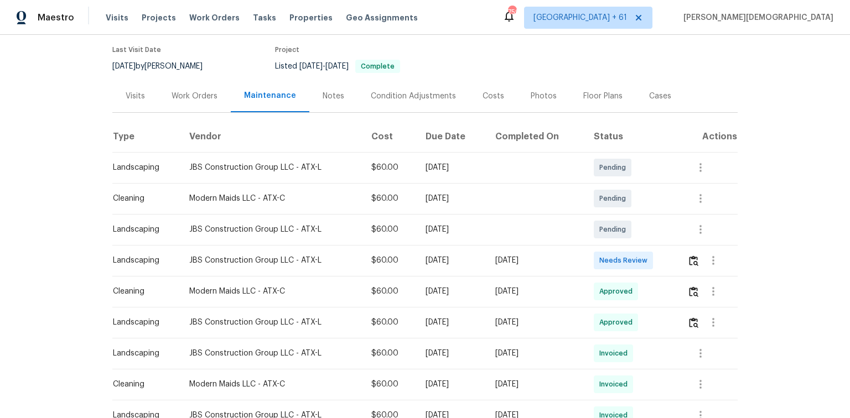
scroll to position [89, 0]
click at [604, 255] on img "button" at bounding box center [693, 260] width 9 height 11
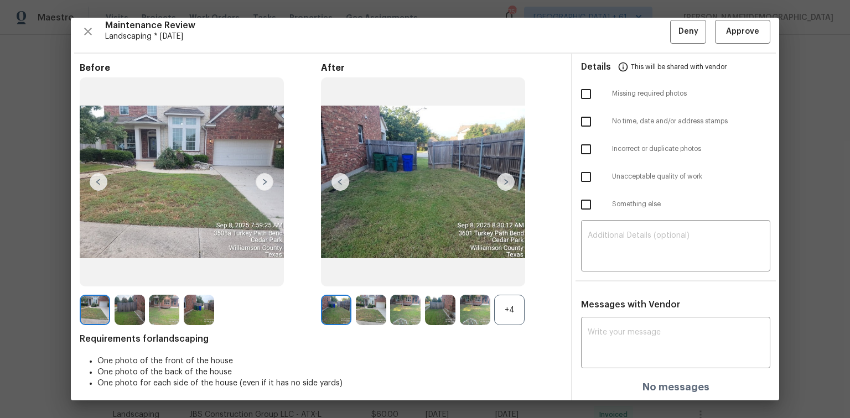
scroll to position [9, 0]
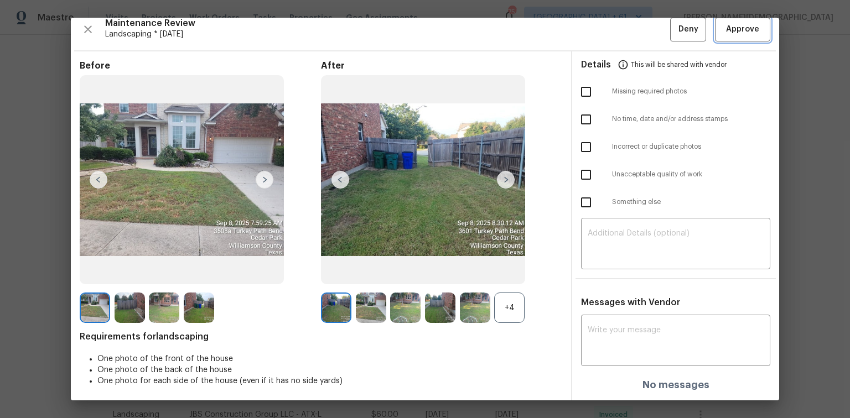
click at [604, 33] on span "Approve" at bounding box center [742, 30] width 33 height 14
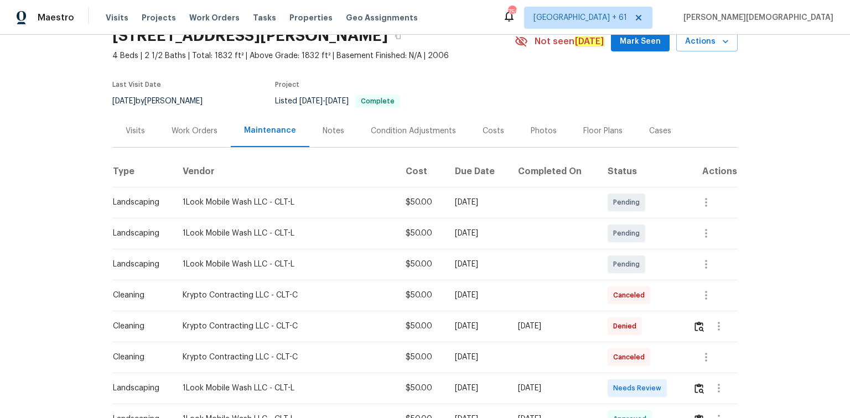
scroll to position [133, 0]
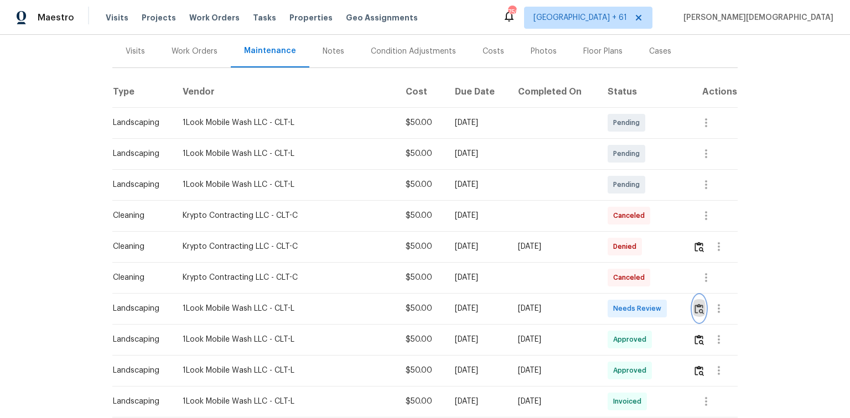
click at [604, 279] on button "button" at bounding box center [699, 308] width 13 height 27
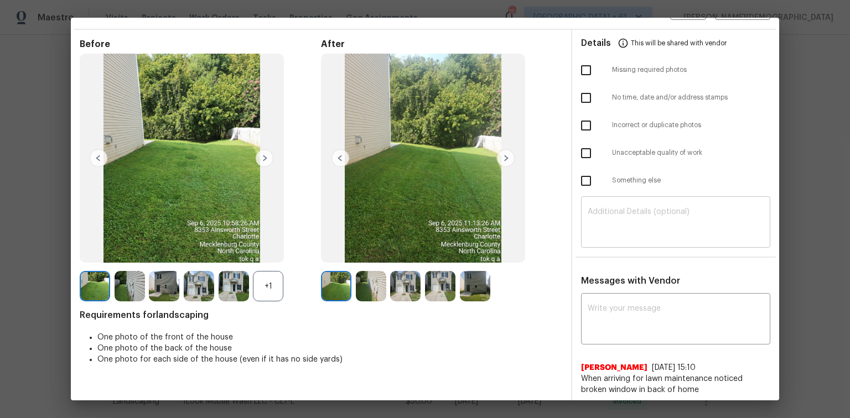
scroll to position [0, 0]
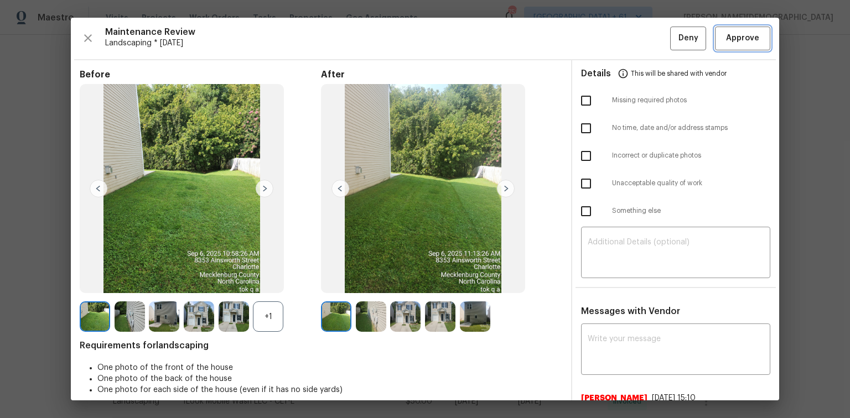
click at [604, 40] on span "Approve" at bounding box center [742, 39] width 33 height 14
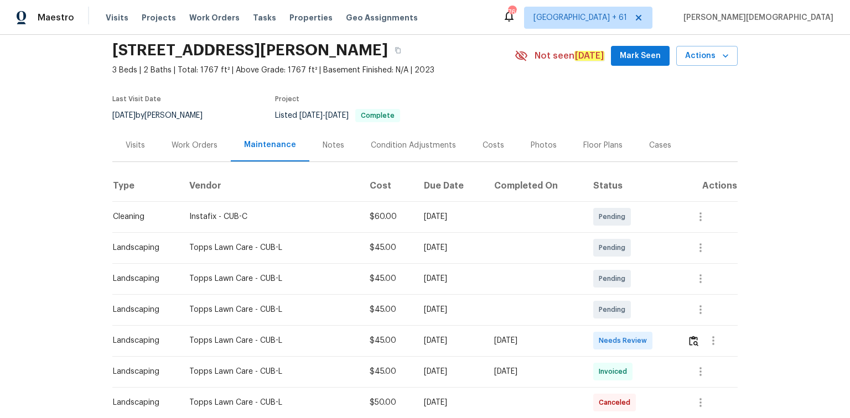
scroll to position [89, 0]
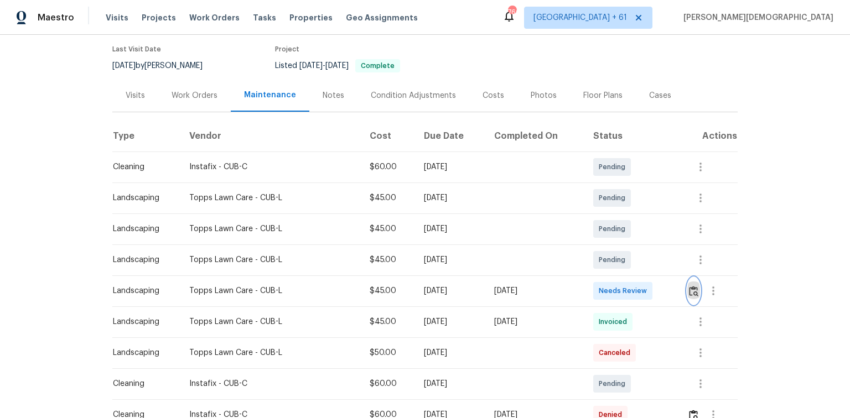
click at [604, 279] on img "button" at bounding box center [693, 291] width 9 height 11
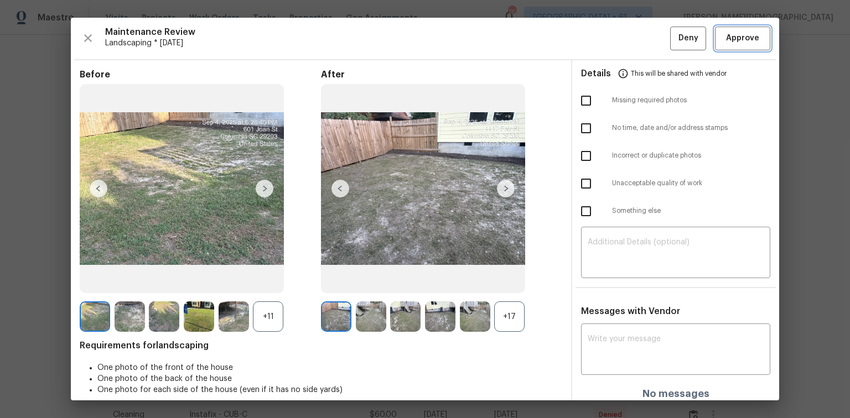
click at [604, 42] on span "Approve" at bounding box center [742, 39] width 33 height 14
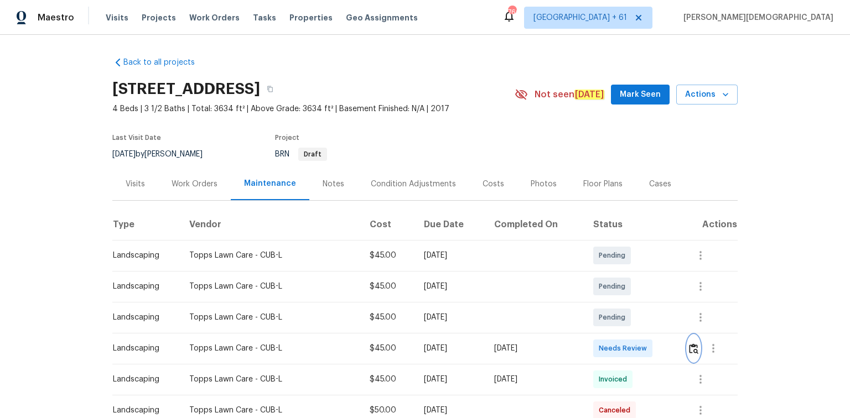
click at [604, 279] on img "button" at bounding box center [693, 349] width 9 height 11
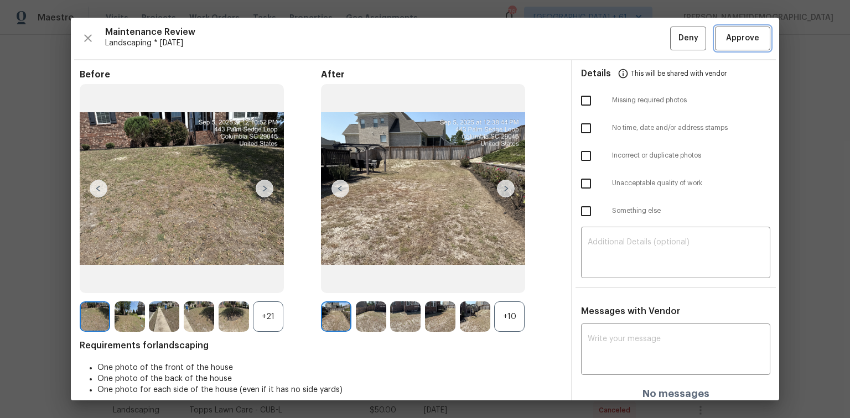
click at [604, 48] on button "Approve" at bounding box center [742, 39] width 55 height 24
